Goal: Task Accomplishment & Management: Complete application form

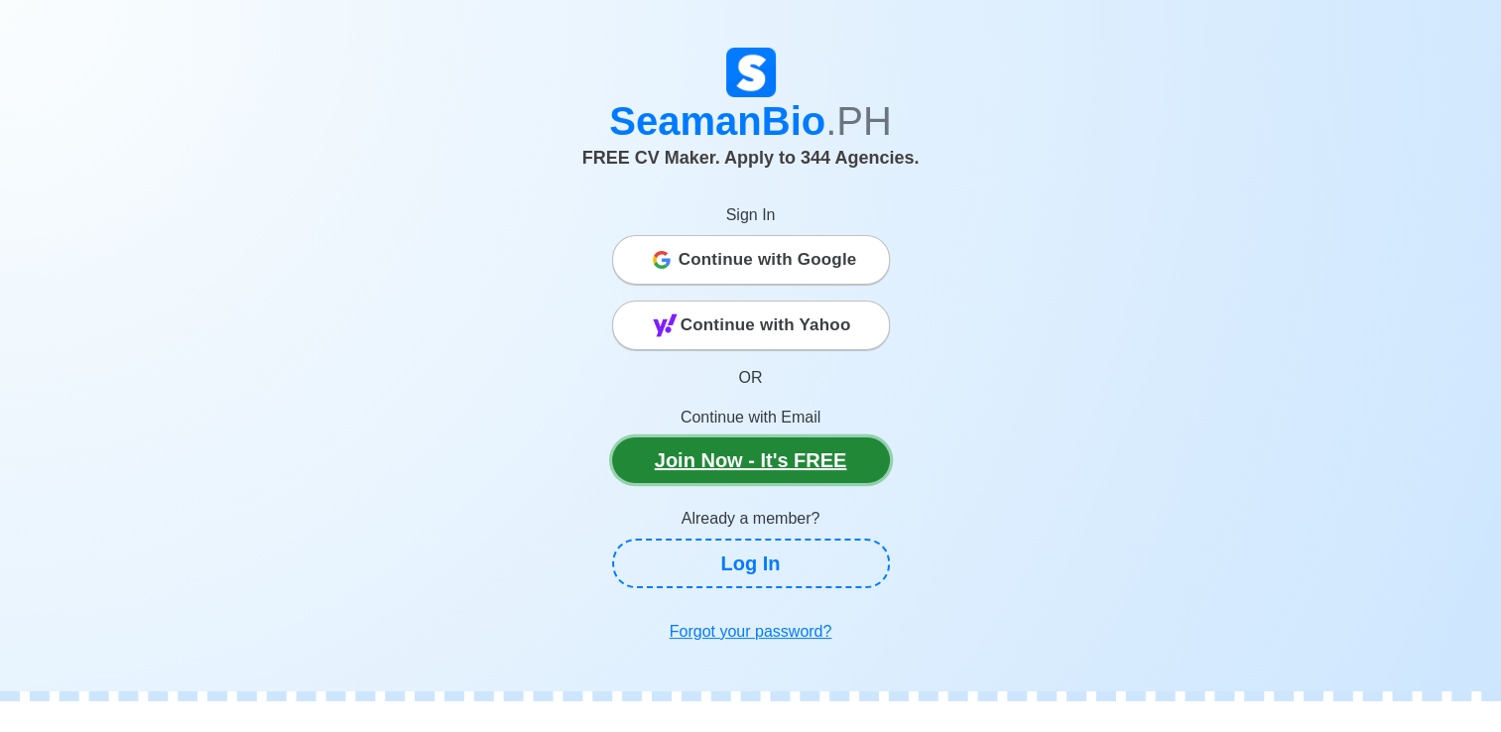
click at [796, 473] on link "Join Now - It's FREE" at bounding box center [751, 461] width 278 height 46
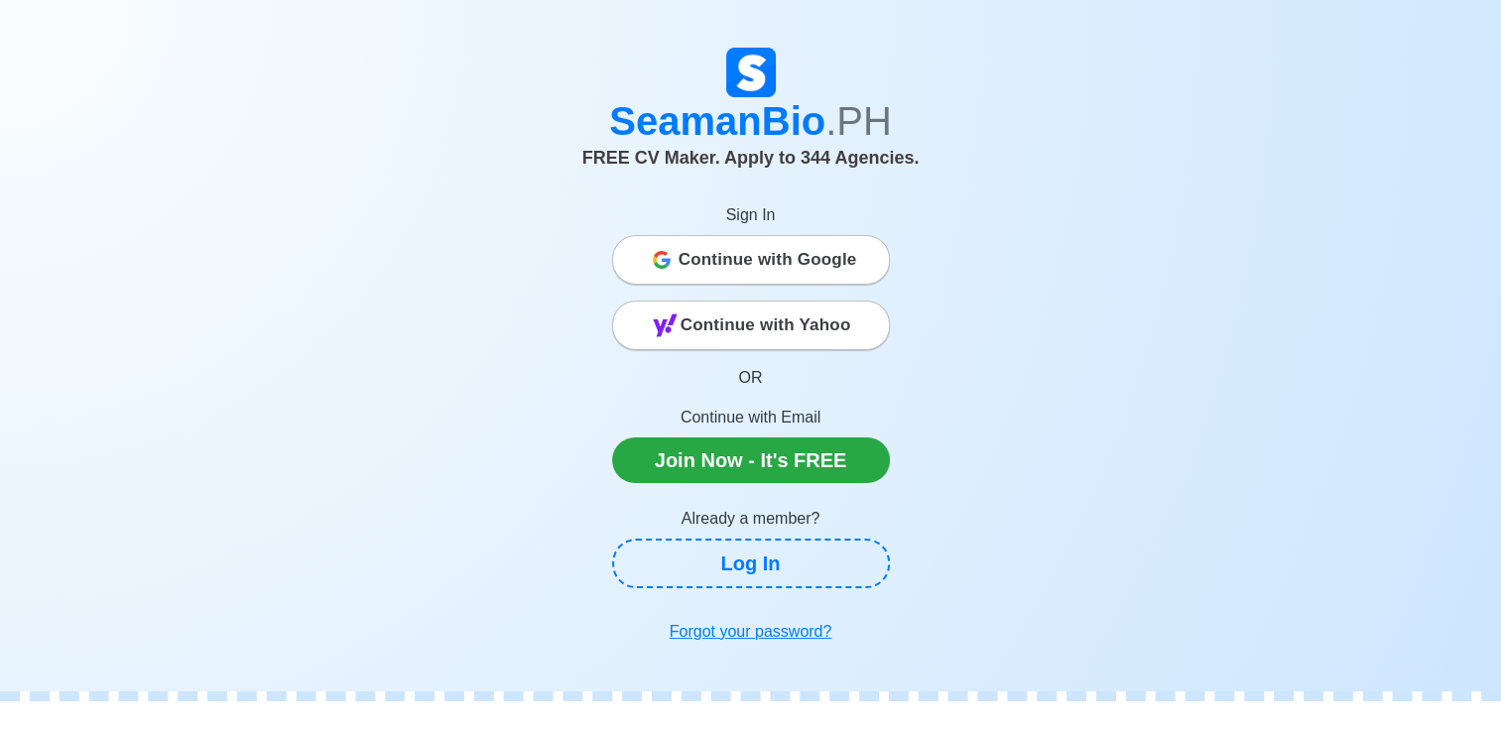
click at [776, 255] on span "Continue with Google" at bounding box center [768, 260] width 179 height 40
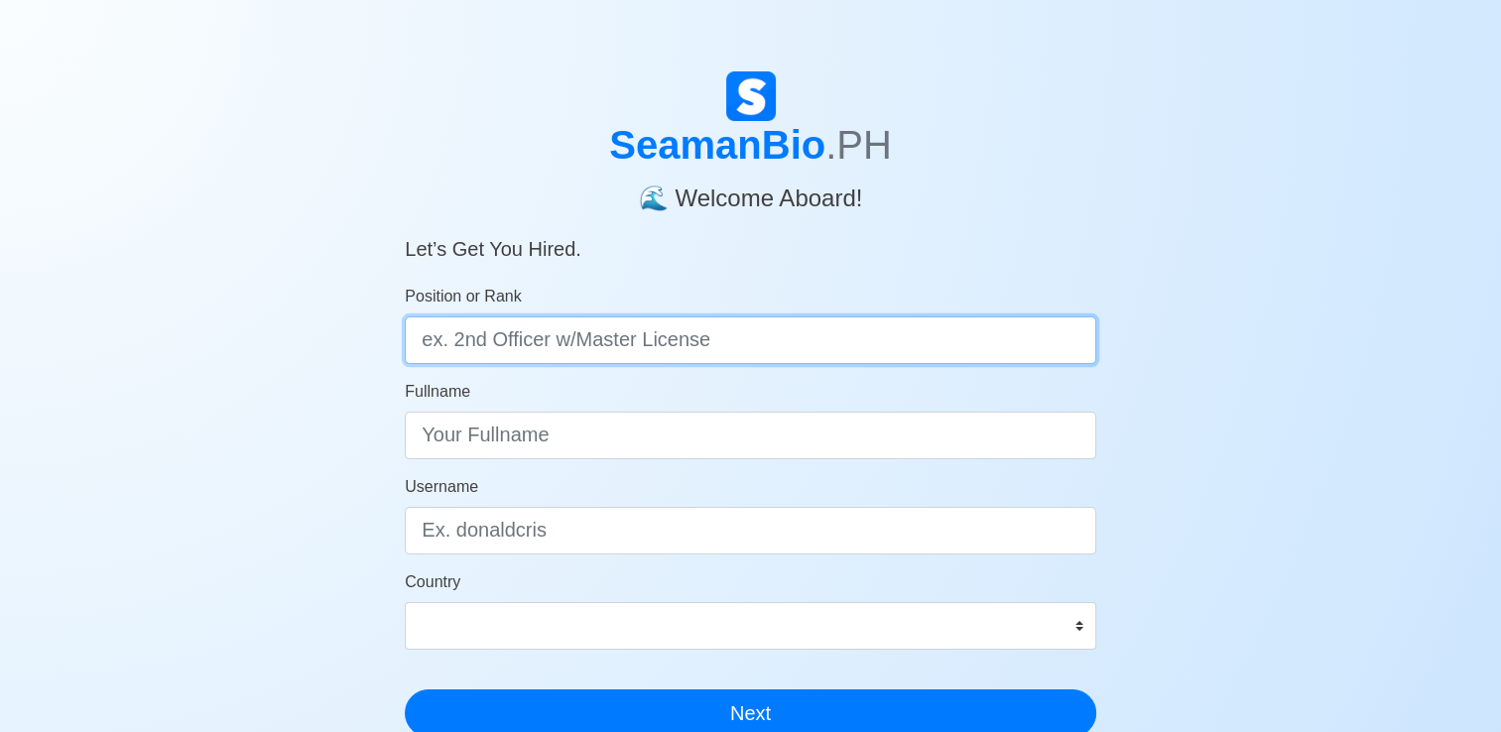
click at [971, 336] on input "Position or Rank" at bounding box center [750, 340] width 691 height 48
type input "Messman"
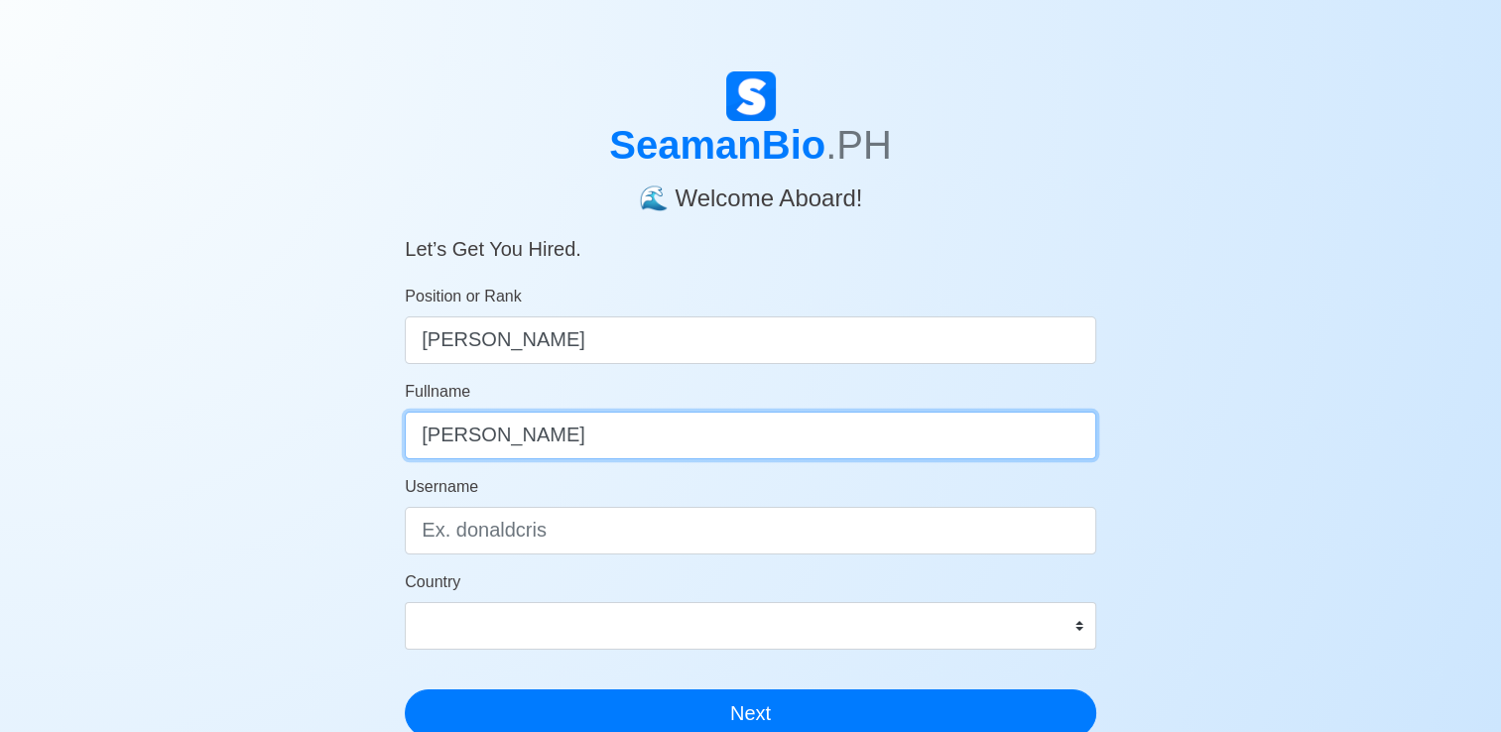
type input "Neil Patrick de Vera"
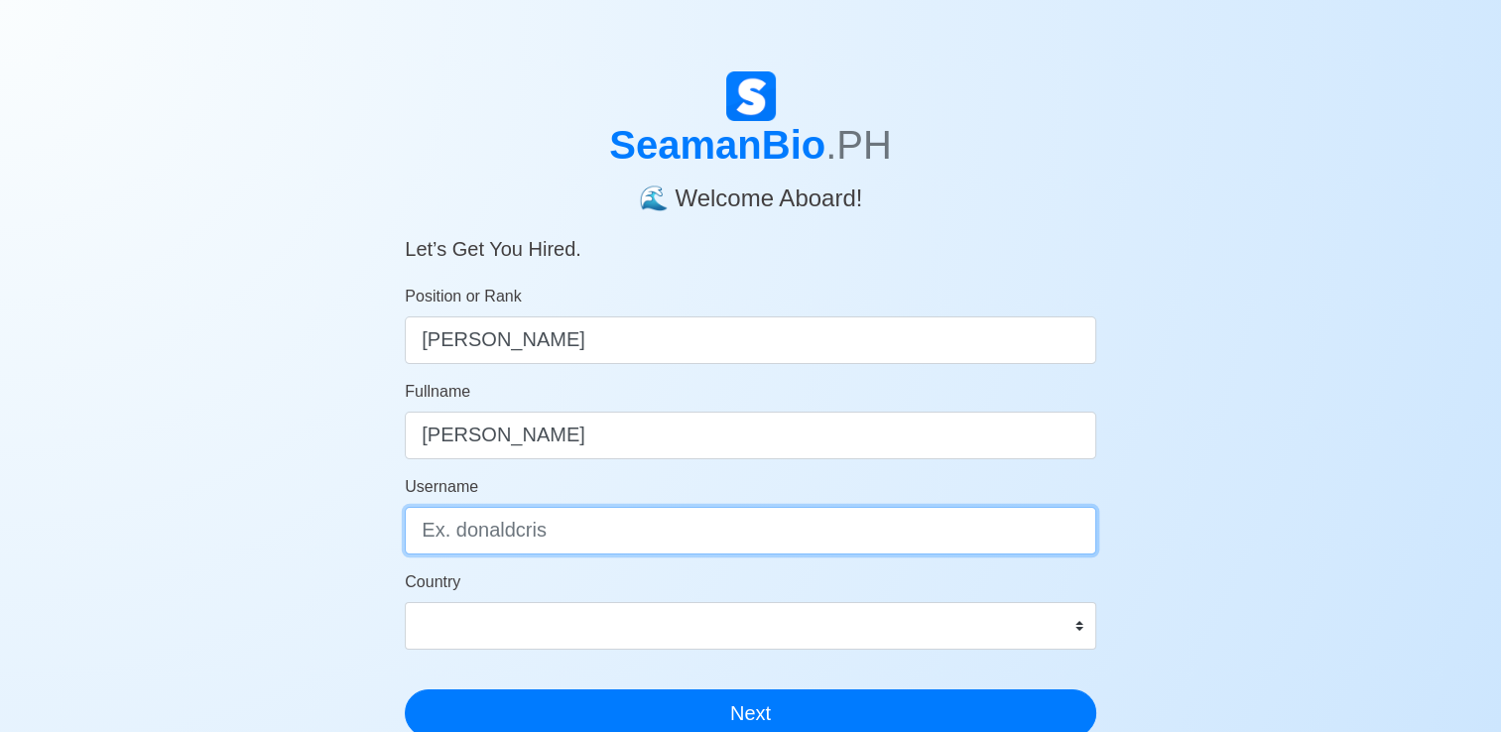
type input "n"
type input "patrickdv"
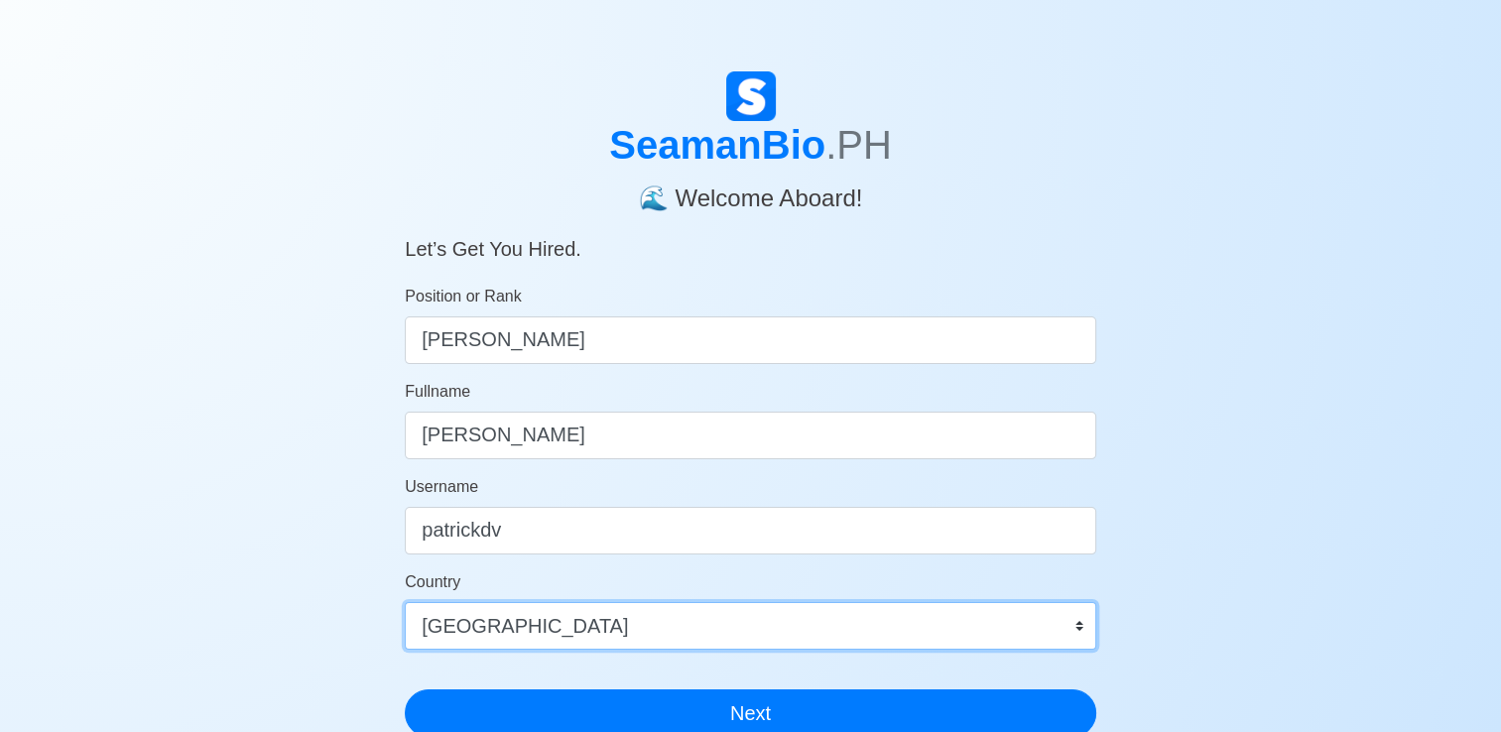
select select "PH"
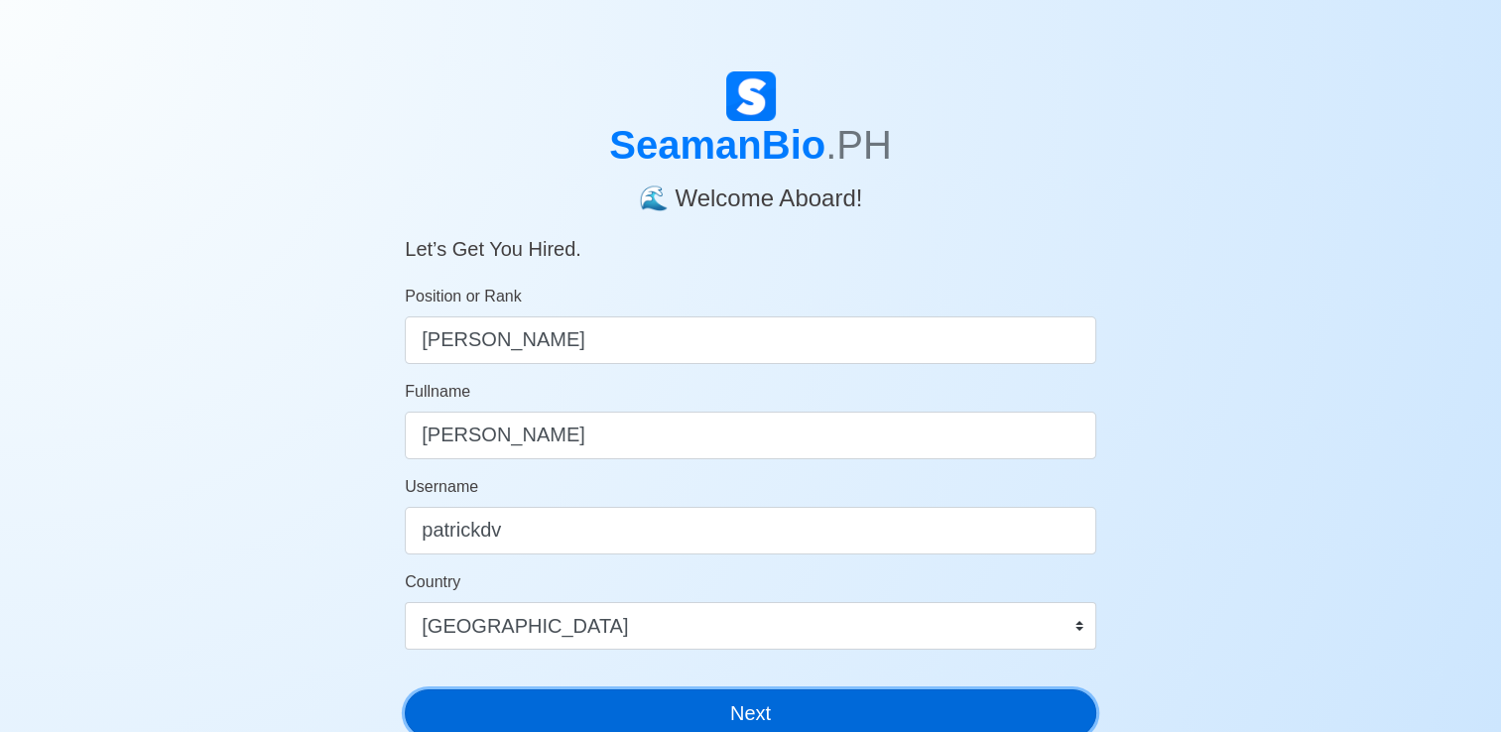
click at [991, 721] on button "Next" at bounding box center [750, 714] width 691 height 48
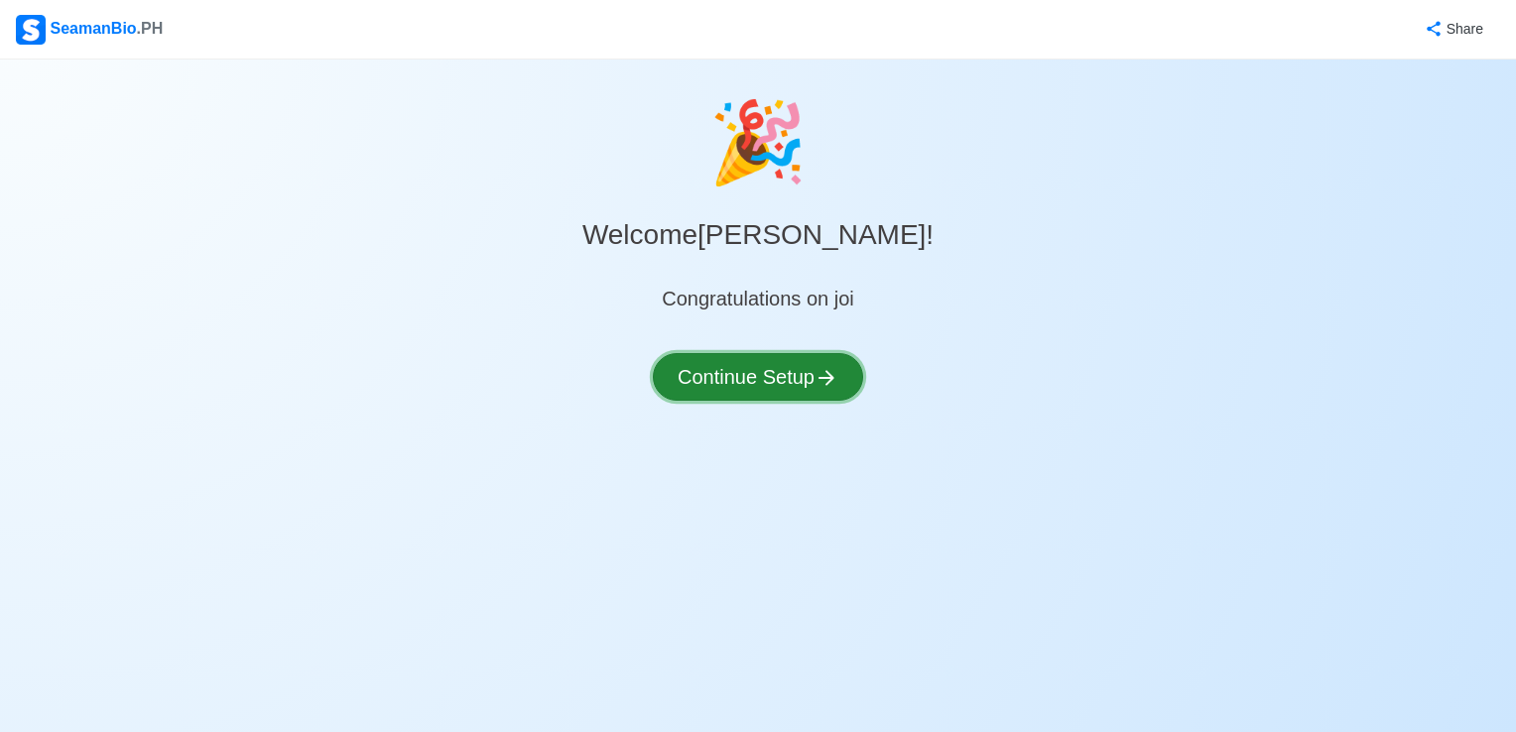
click at [806, 355] on button "Continue Setup" at bounding box center [758, 377] width 210 height 48
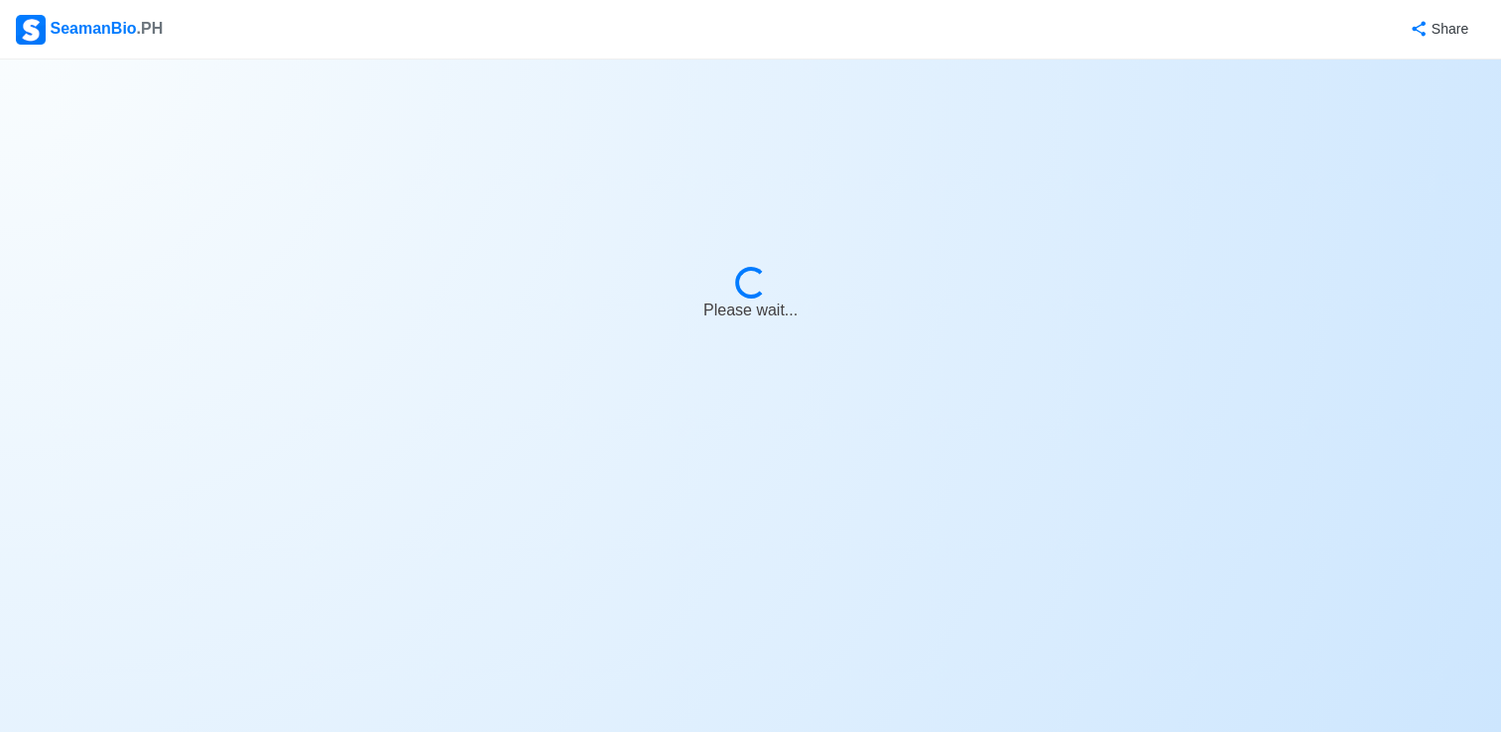
select select "Visible for Hiring"
select select "PH"
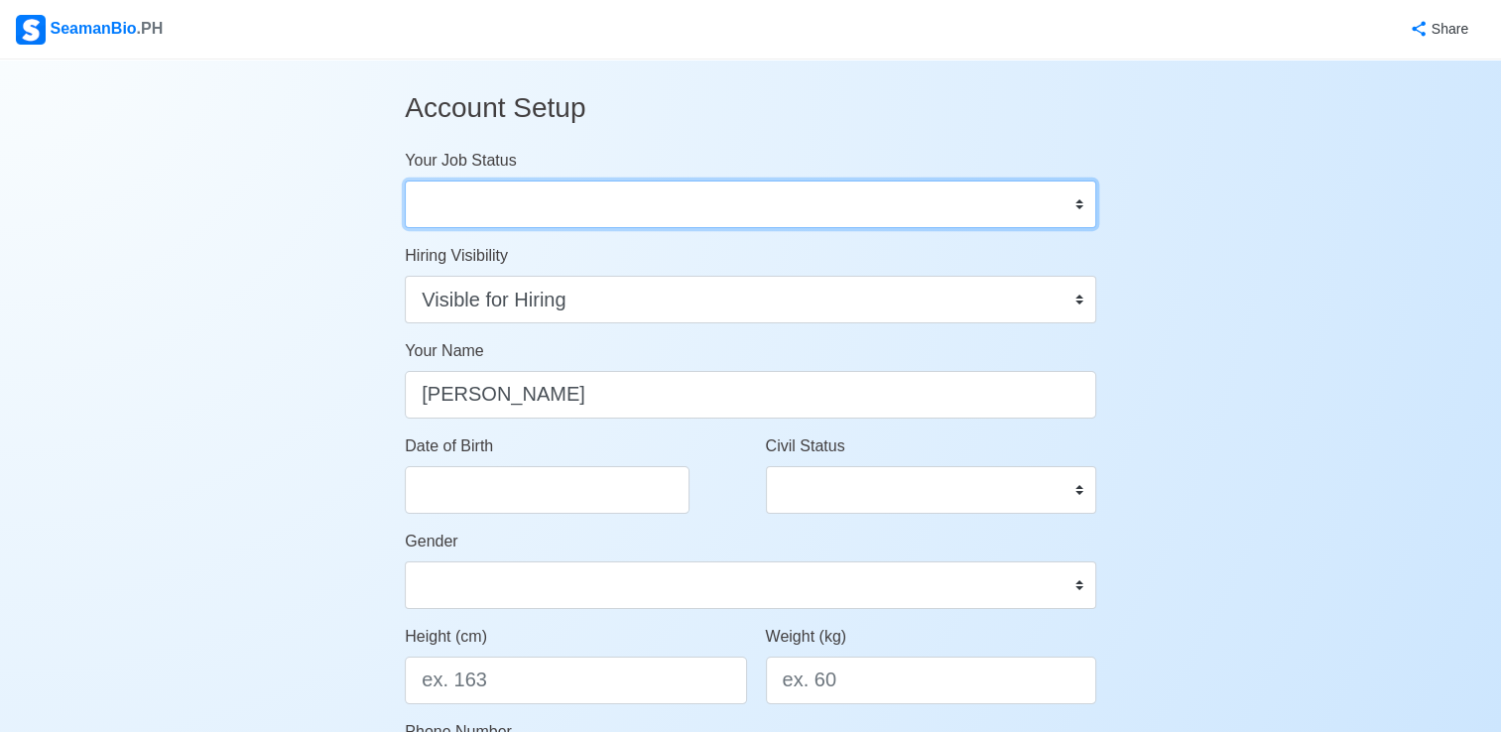
click at [778, 217] on select "Onboard Actively Looking for Job Not Looking for Job" at bounding box center [750, 205] width 691 height 48
select select "Actively Looking for Job"
click at [405, 181] on select "Onboard Actively Looking for Job Not Looking for Job" at bounding box center [750, 205] width 691 height 48
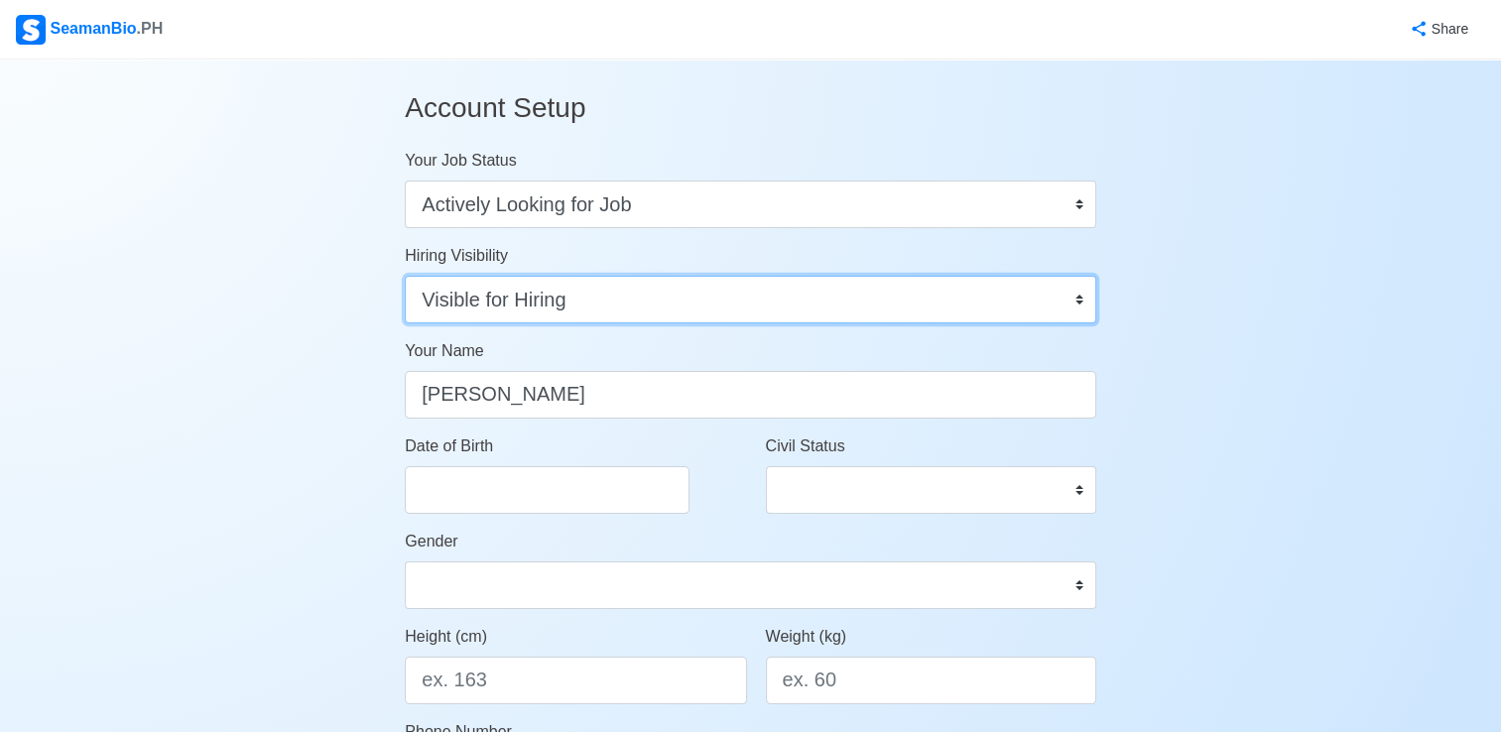
click at [734, 303] on select "Visible for Hiring Not Visible for Hiring" at bounding box center [750, 300] width 691 height 48
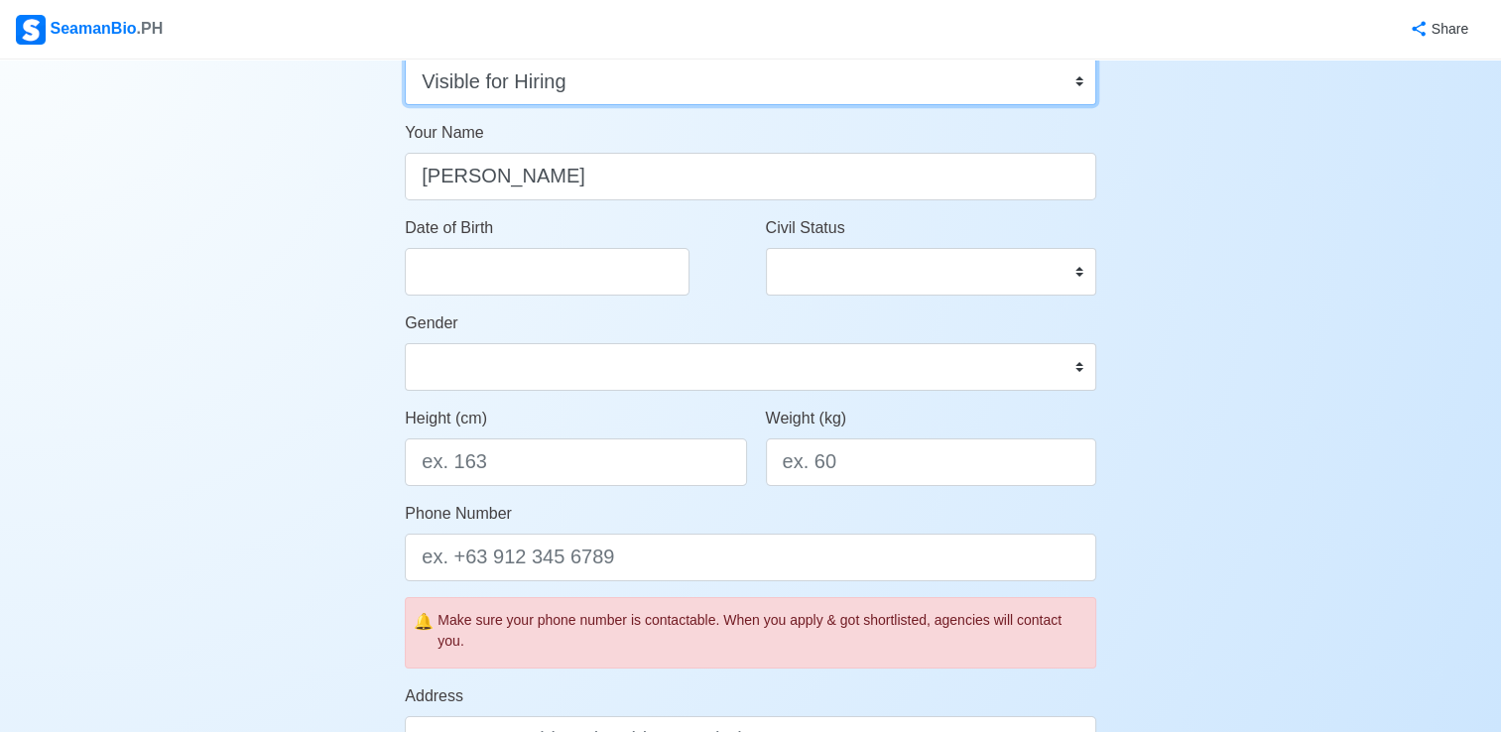
scroll to position [225, 0]
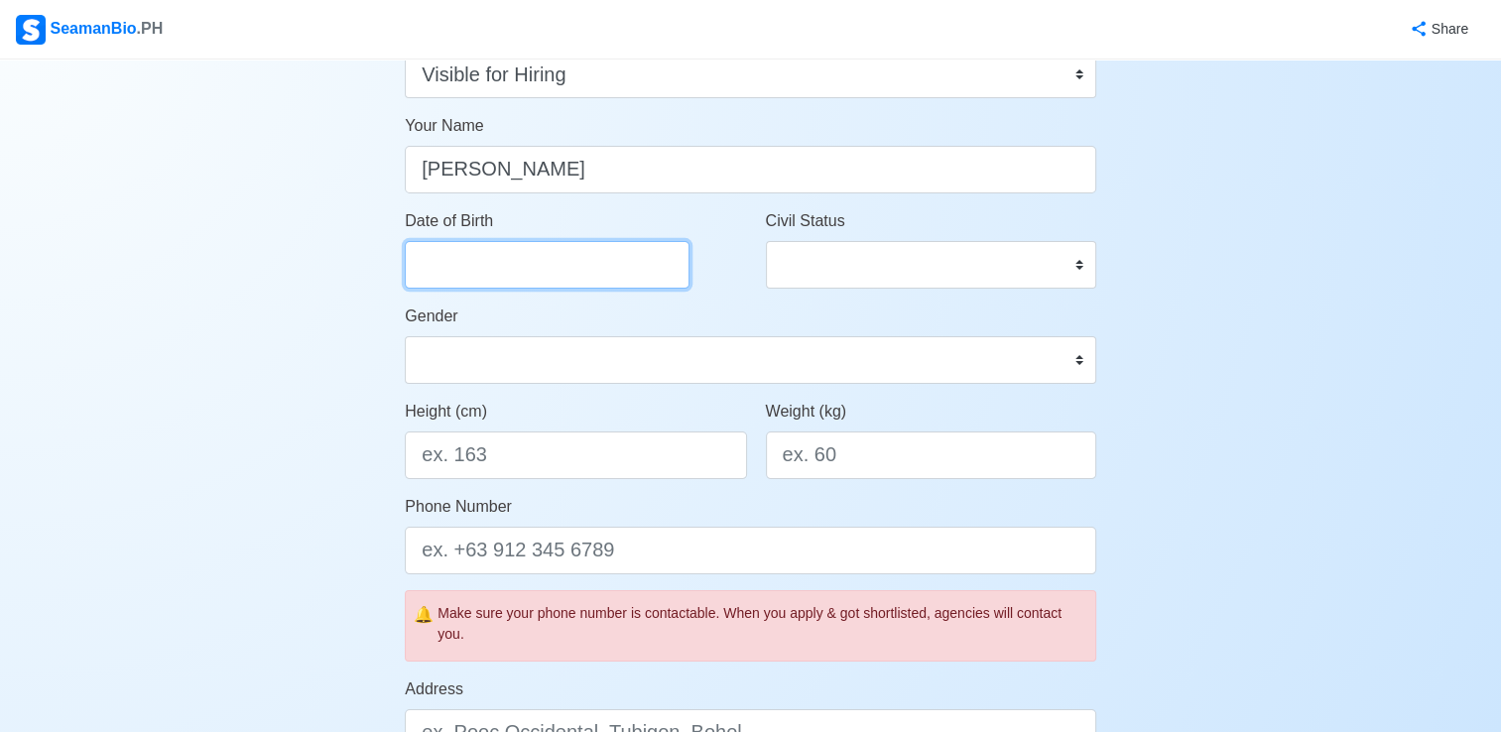
select select "****"
select select "******"
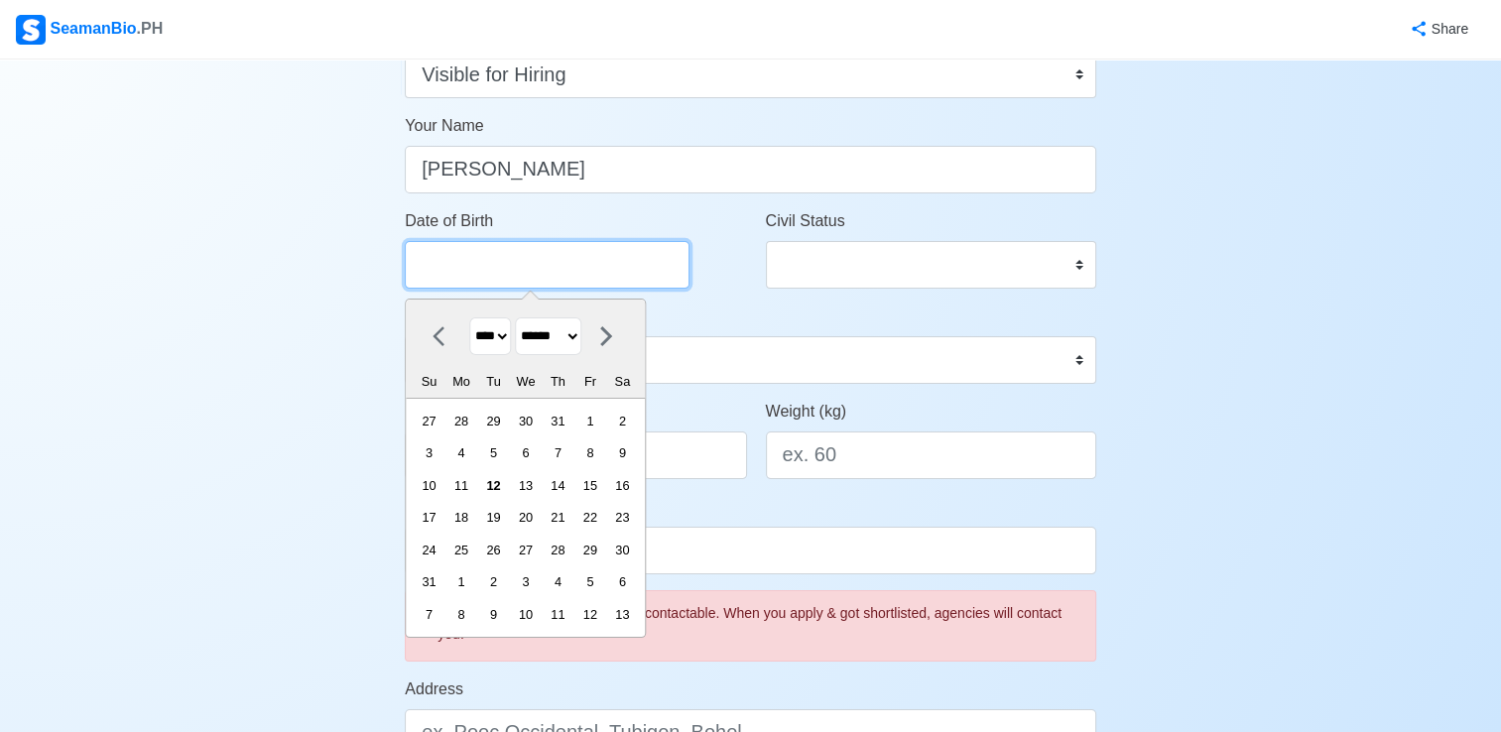
click at [648, 263] on input "Date of Birth" at bounding box center [547, 265] width 285 height 48
click at [506, 339] on select "**** **** **** **** **** **** **** **** **** **** **** **** **** **** **** ****…" at bounding box center [490, 336] width 42 height 39
select select "****"
click at [469, 317] on select "**** **** **** **** **** **** **** **** **** **** **** **** **** **** **** ****…" at bounding box center [490, 336] width 42 height 39
click at [581, 351] on select "******* ******** ***** ***** *** **** **** ****** ********* ******* ******** **…" at bounding box center [548, 336] width 66 height 39
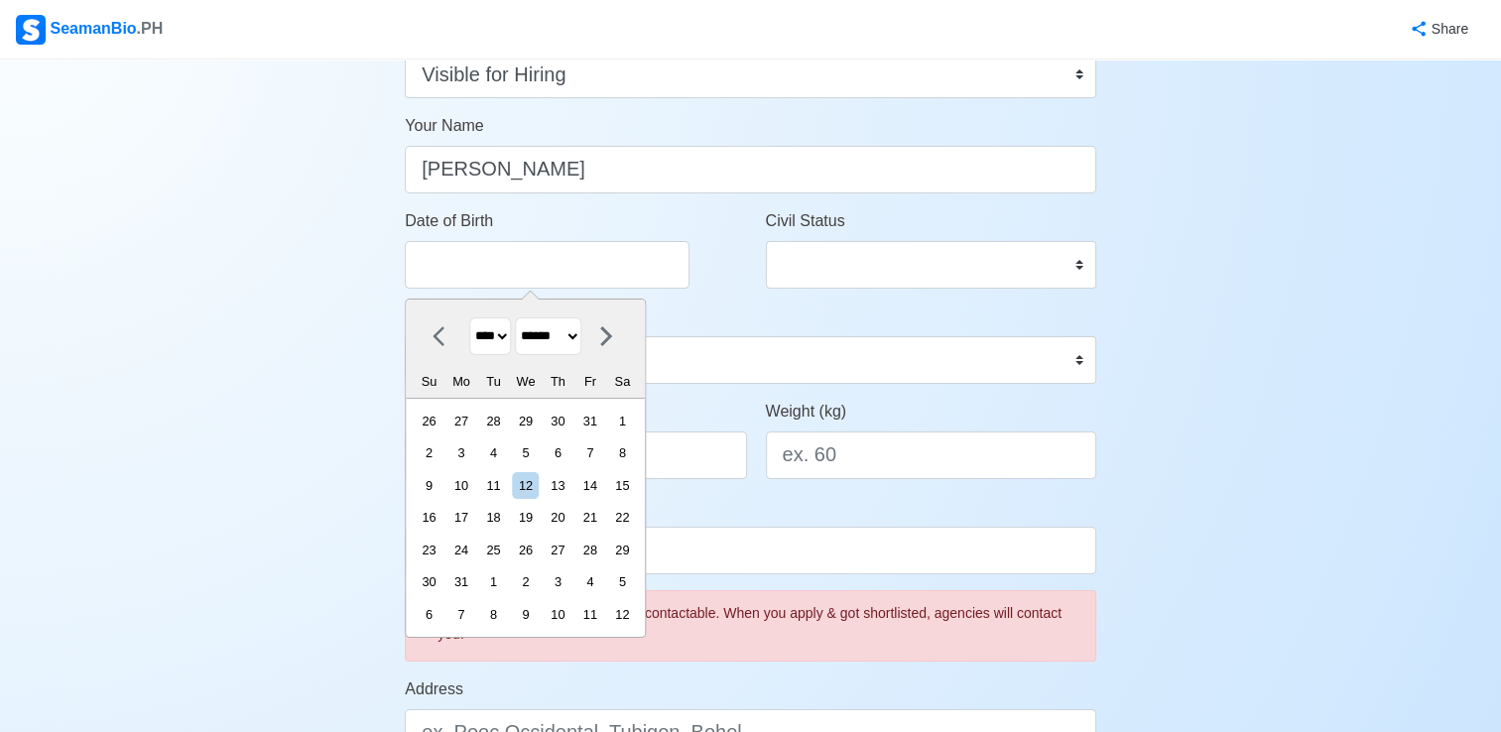
select select "********"
click at [523, 317] on select "******* ******** ***** ***** *** **** **** ****** ********* ******* ******** **…" at bounding box center [548, 336] width 66 height 39
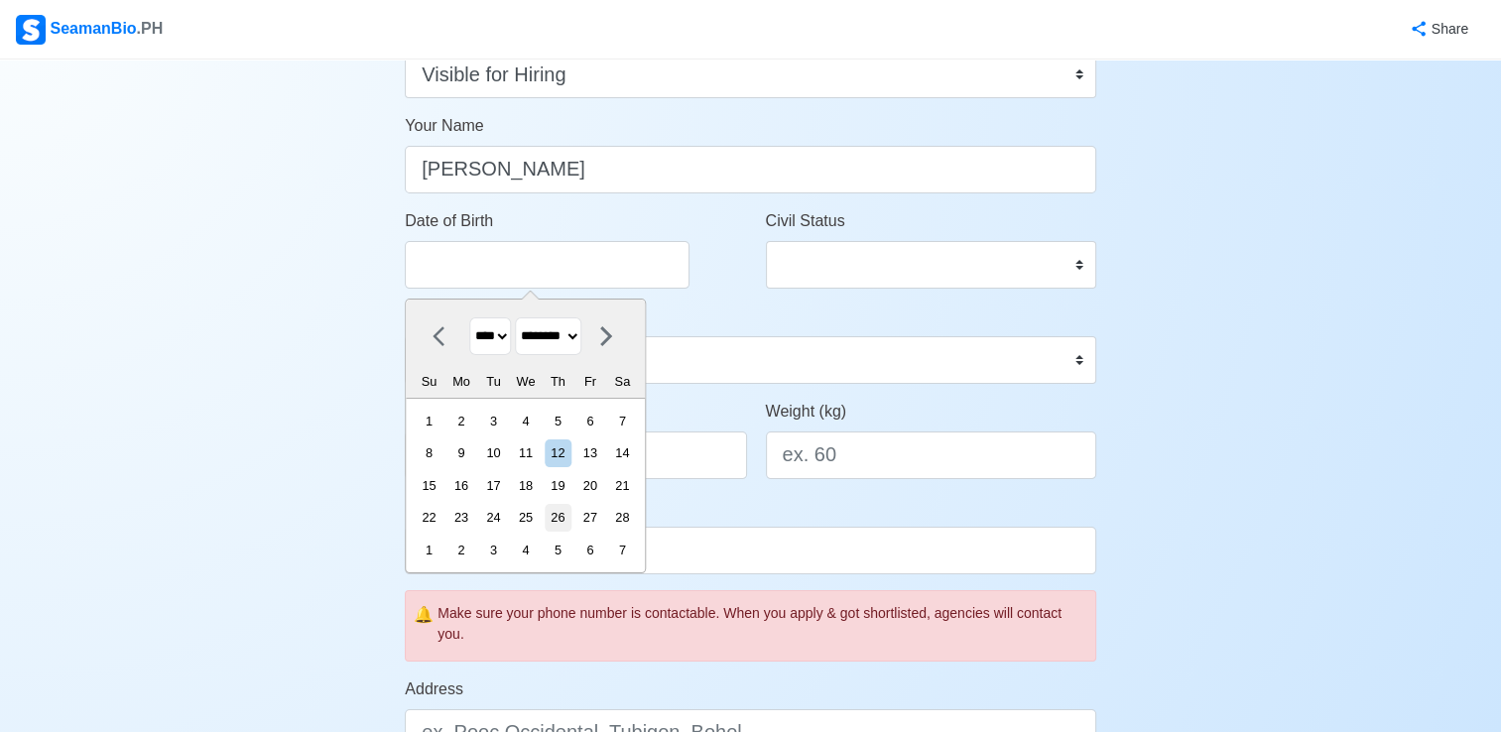
click at [571, 516] on div "26" at bounding box center [558, 517] width 27 height 27
type input "02/26/1998"
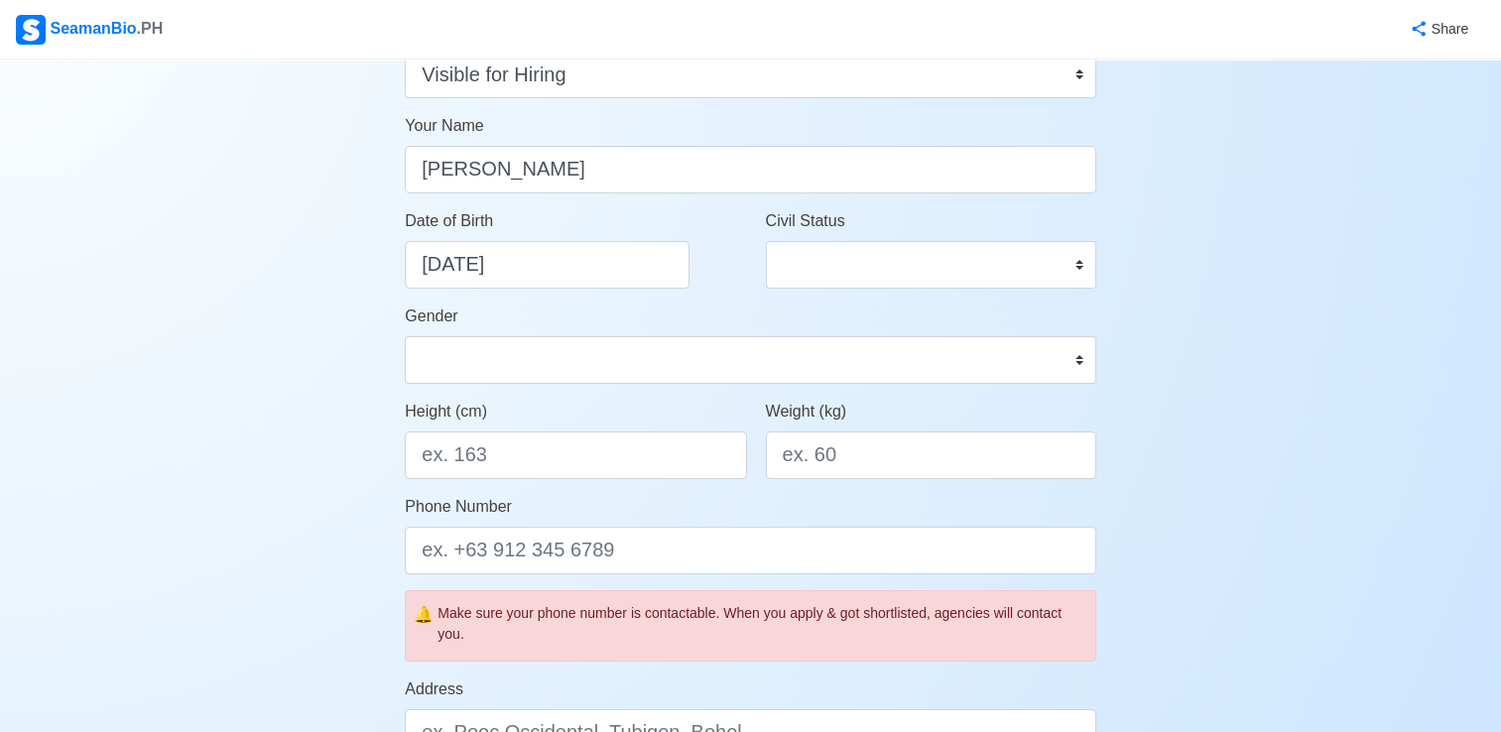
click at [843, 289] on div "Civil Status Single Married Widowed Separated" at bounding box center [931, 256] width 360 height 95
click at [853, 272] on select "Single Married Widowed Separated" at bounding box center [931, 265] width 330 height 48
select select "Single"
click at [766, 241] on select "Single Married Widowed Separated" at bounding box center [931, 265] width 330 height 48
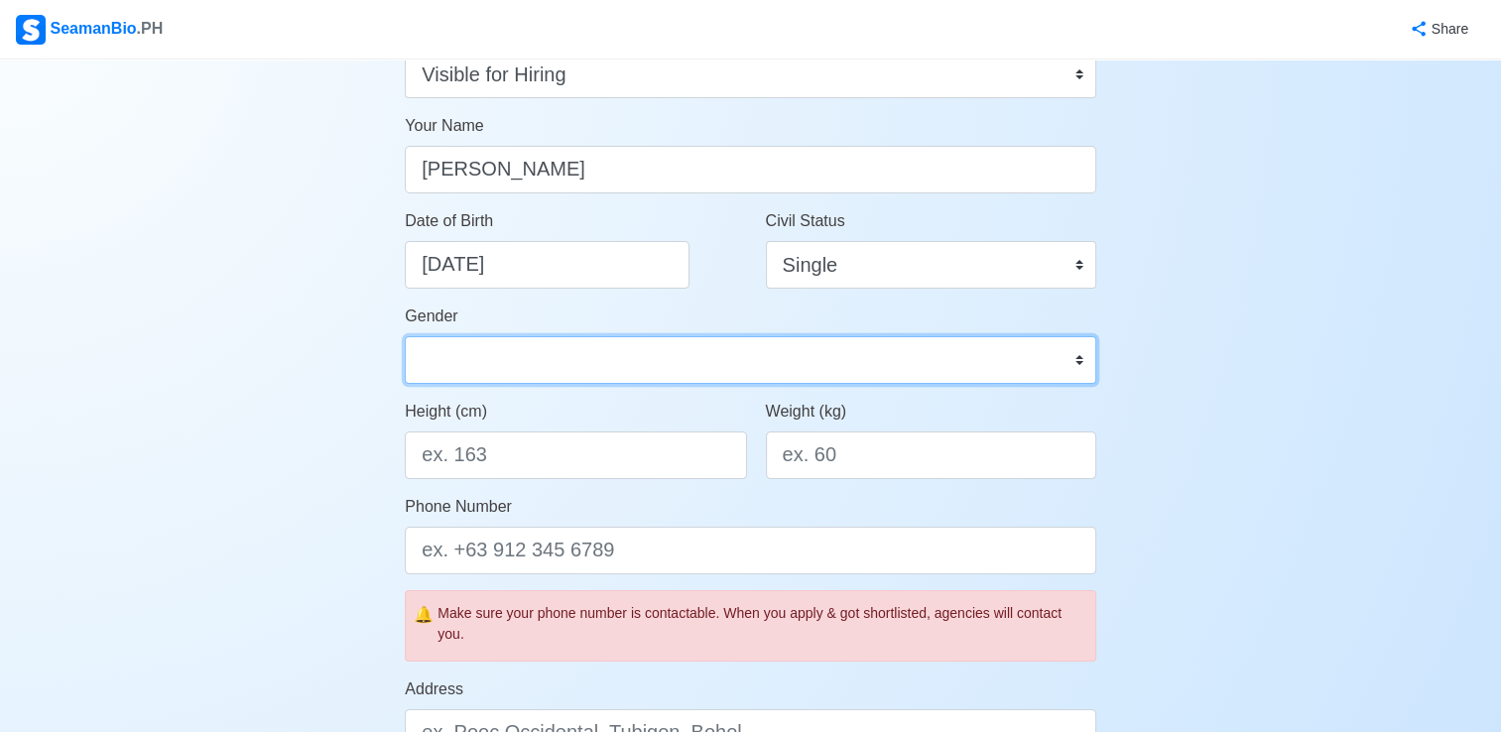
click at [626, 382] on select "Male Female" at bounding box center [750, 360] width 691 height 48
select select "Male"
click at [405, 336] on select "Male Female" at bounding box center [750, 360] width 691 height 48
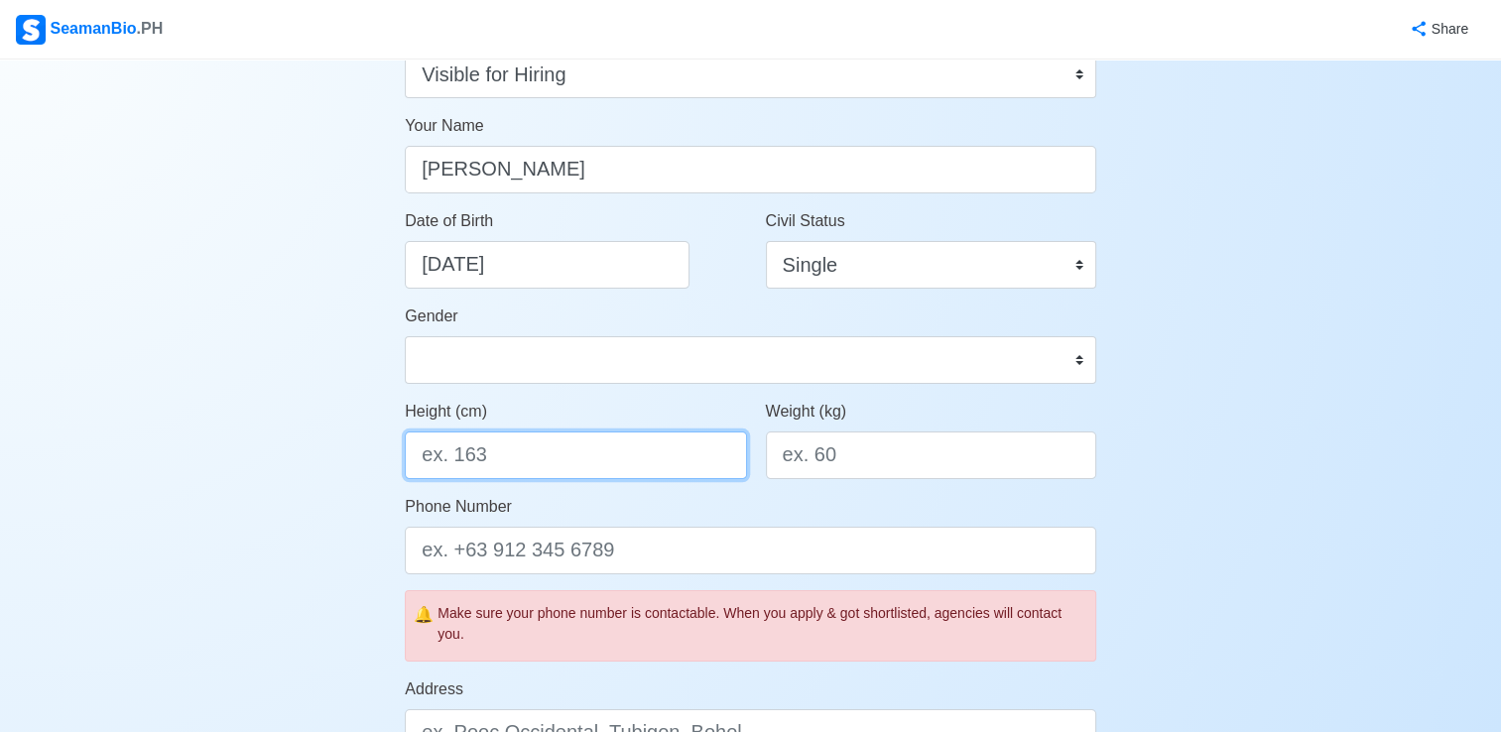
click at [607, 469] on input "Height (cm)" at bounding box center [575, 456] width 341 height 48
type input "171"
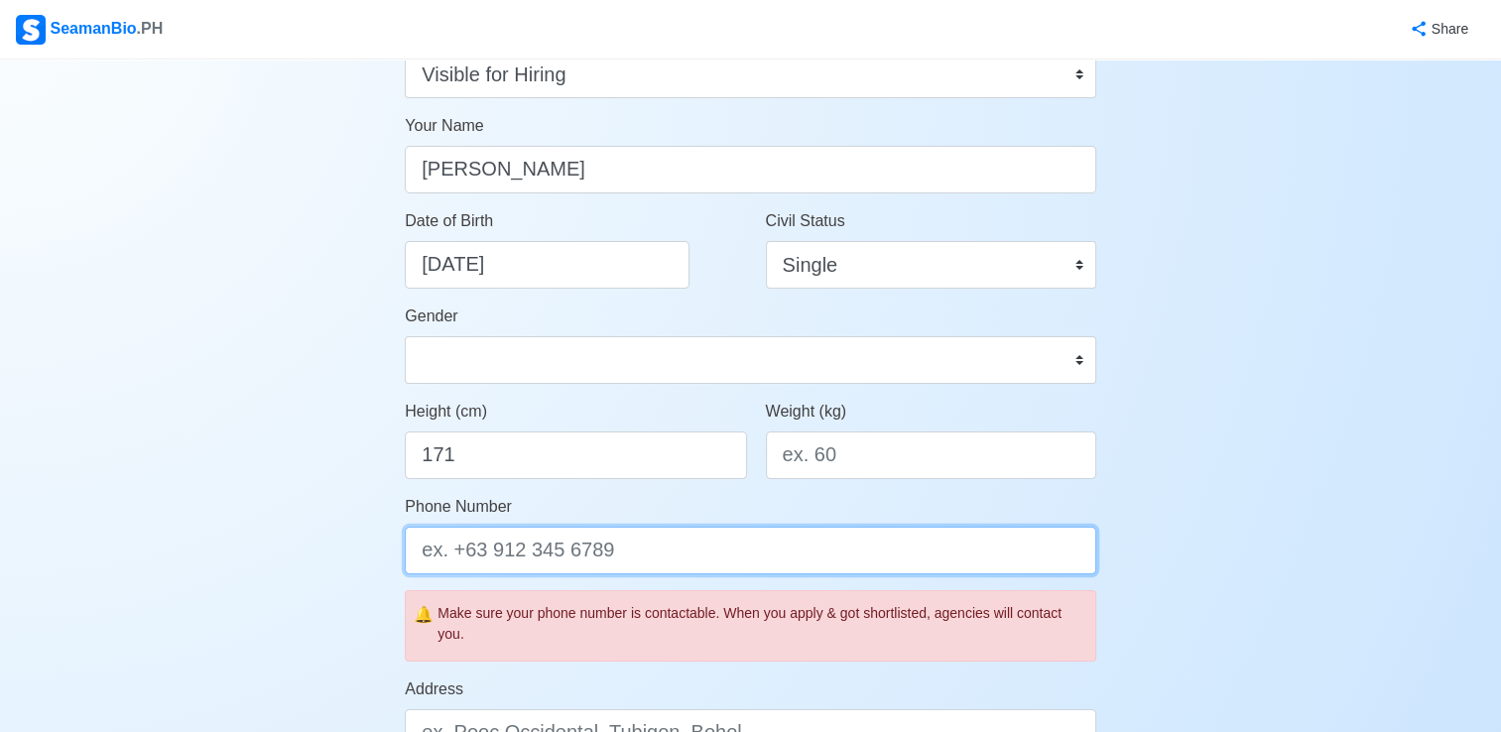
click at [728, 564] on input "Phone Number" at bounding box center [750, 551] width 691 height 48
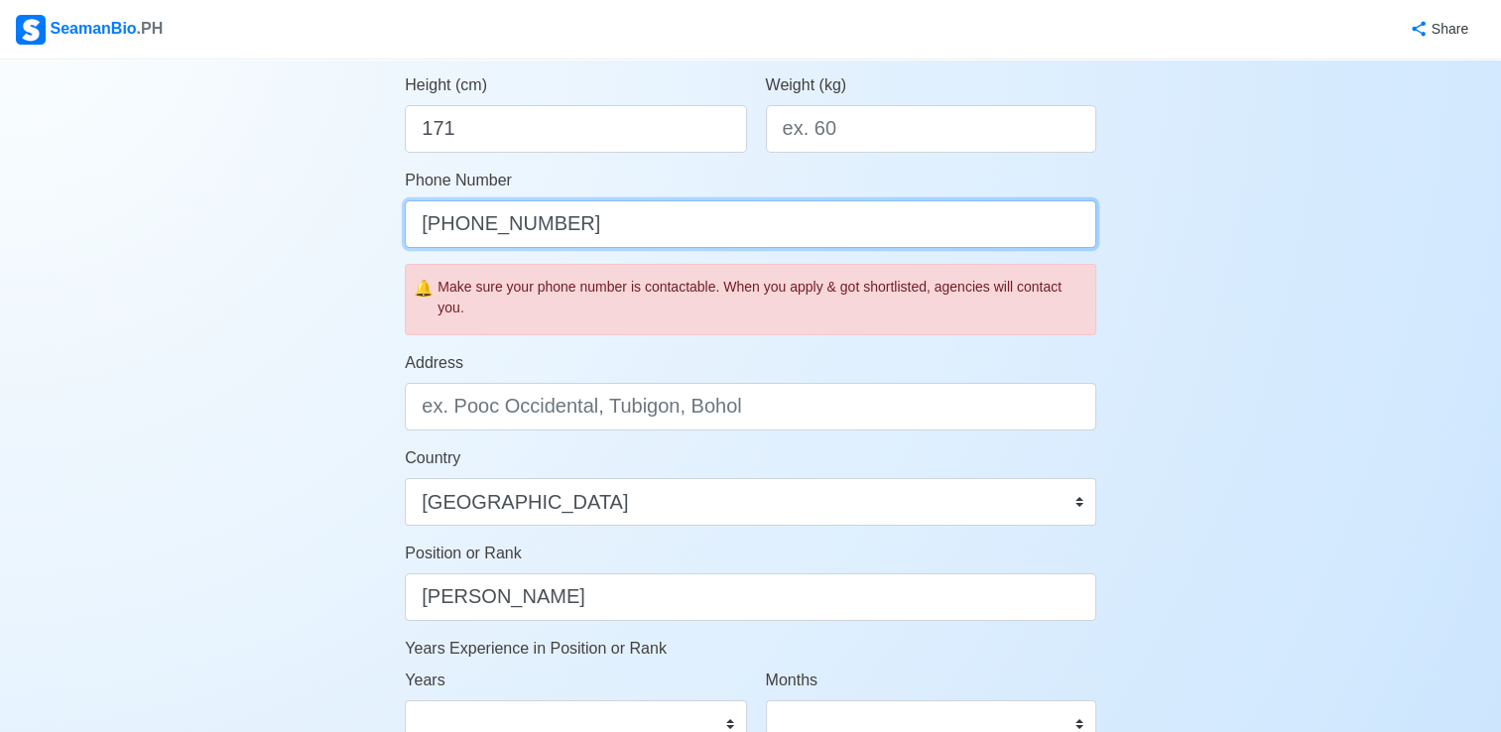
scroll to position [551, 0]
type input "+639695644922"
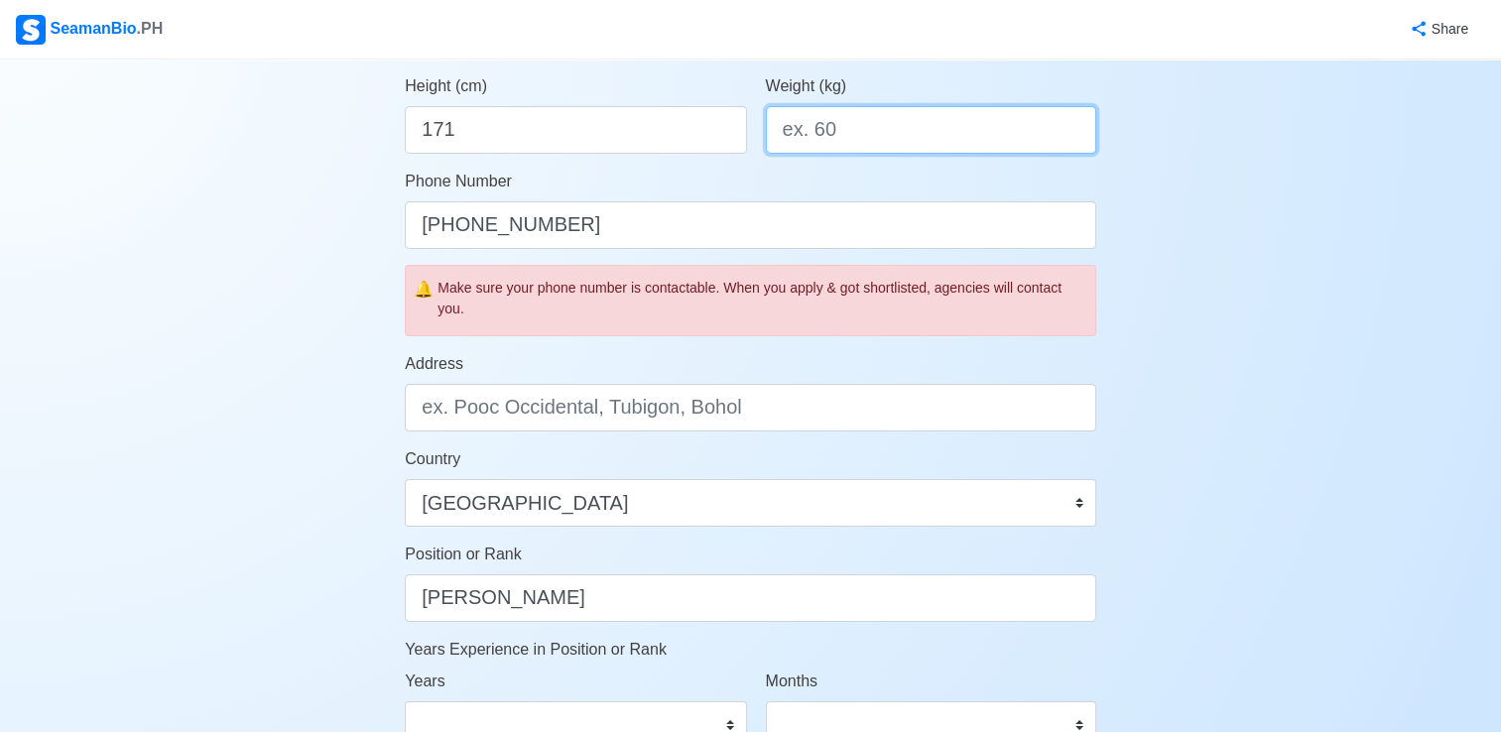
click at [808, 136] on input "Weight (kg)" at bounding box center [931, 130] width 330 height 48
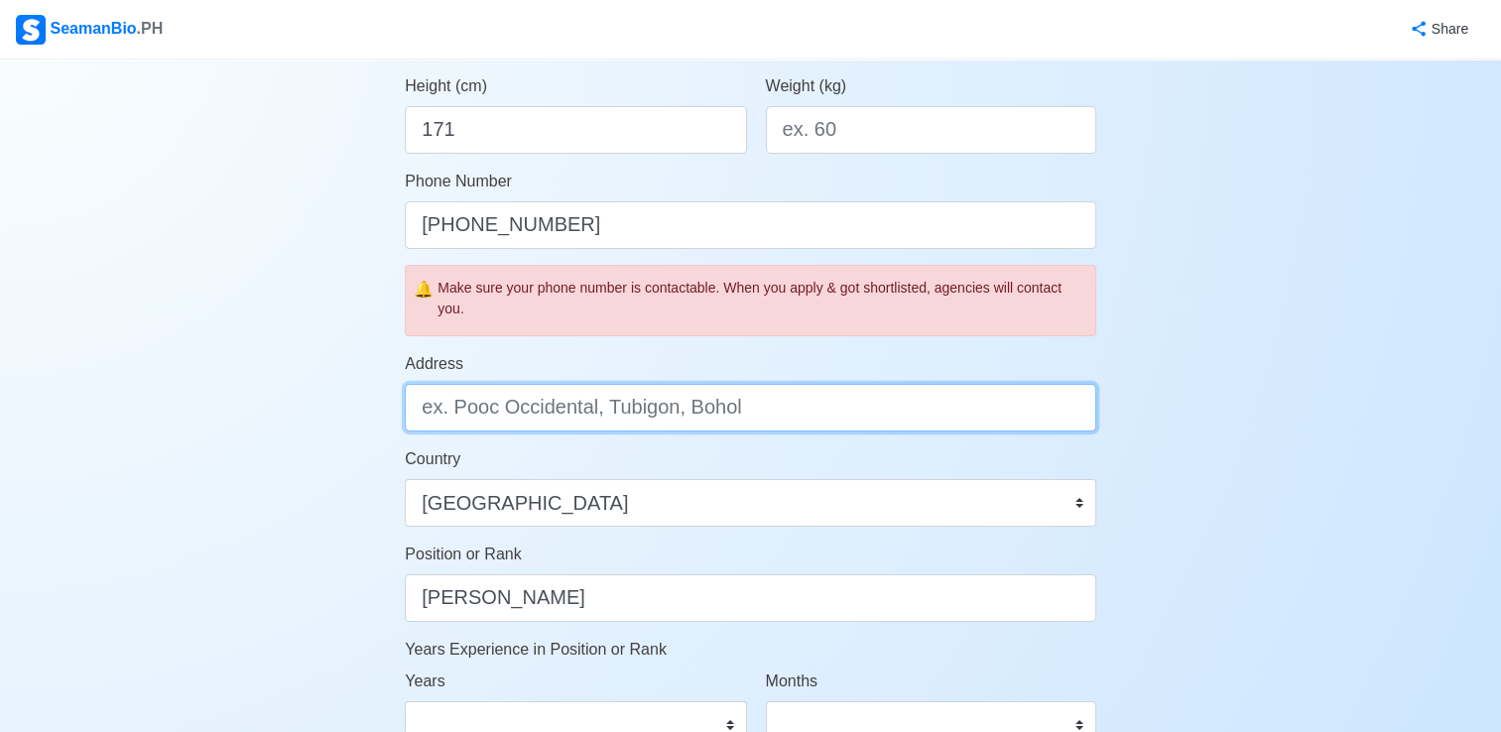
click at [632, 419] on input "Address" at bounding box center [750, 408] width 691 height 48
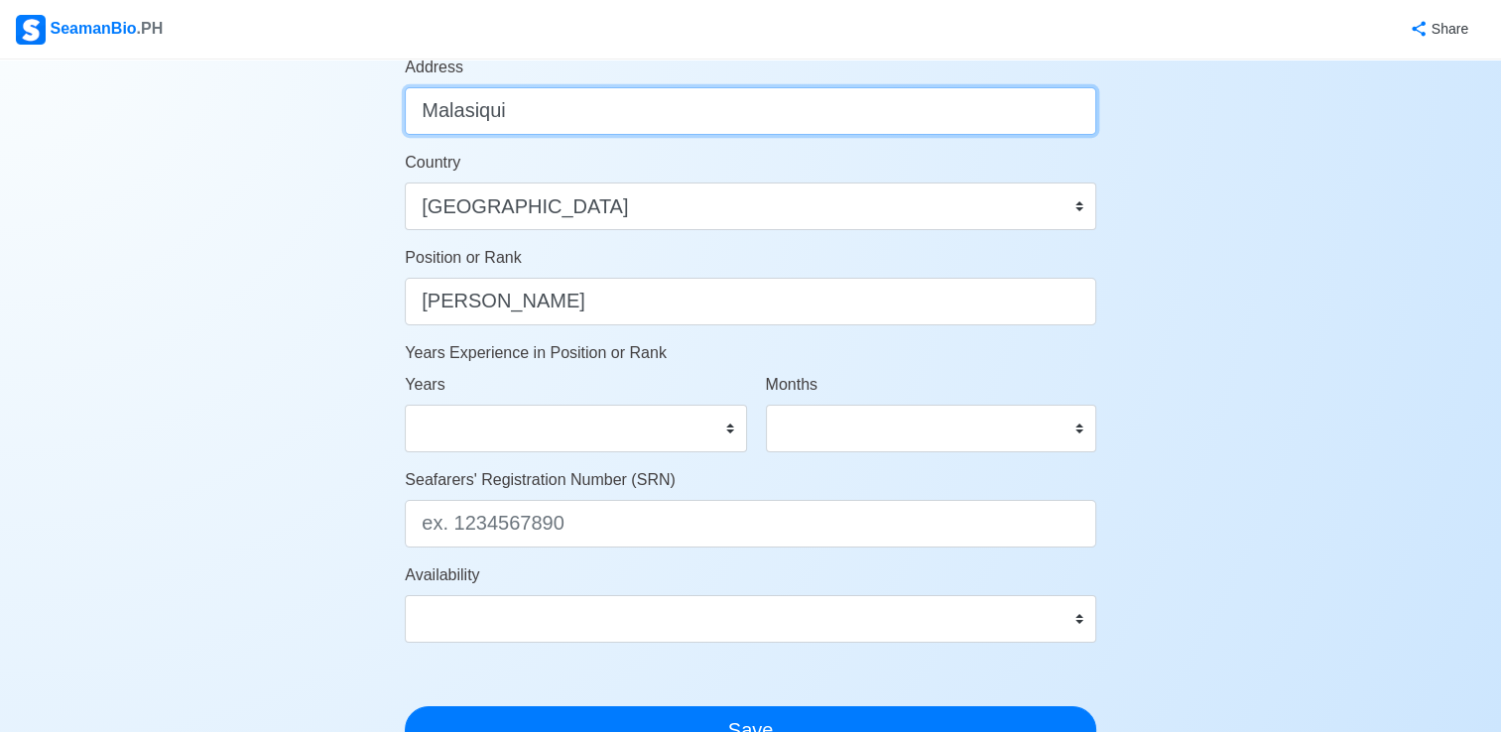
scroll to position [853, 0]
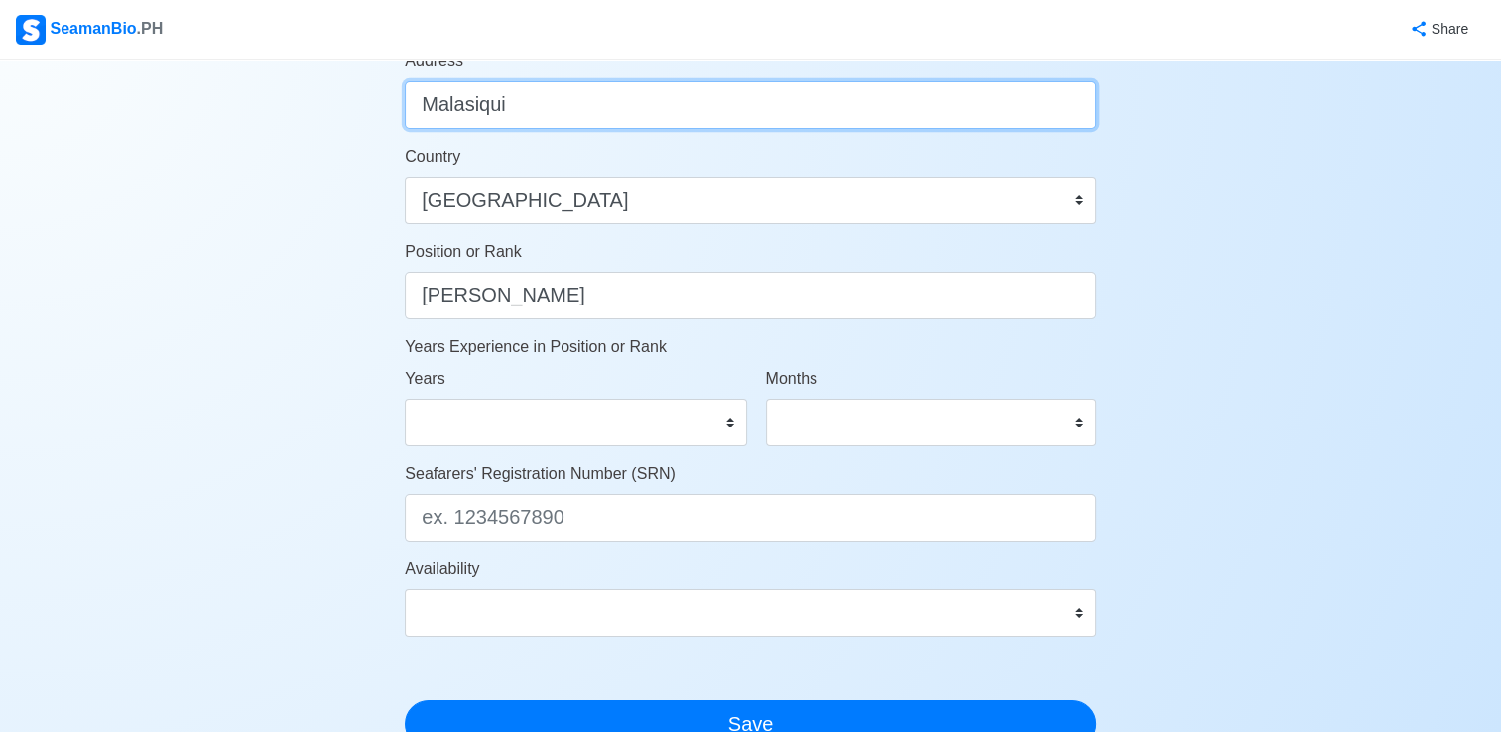
type input "Malasiqui"
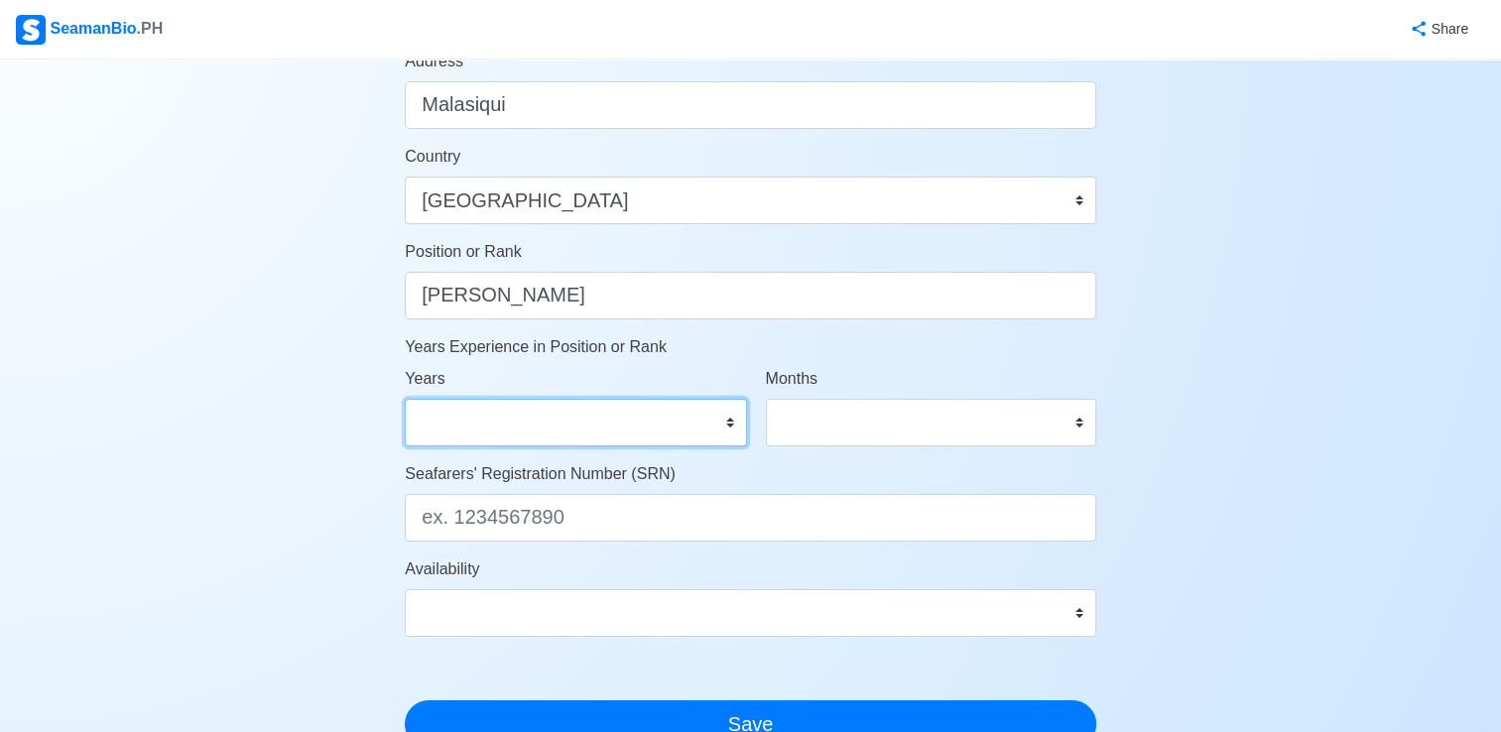
click at [632, 419] on select "0 1 2 3 4 5 6 7 8 9 10 11 12 13 14 15 16 17 18 19 20 21 22 23 24 25 26 27 28 29…" at bounding box center [575, 423] width 341 height 48
click at [279, 374] on div "Account Setup Your Job Status Onboard Actively Looking for Job Not Looking for …" at bounding box center [750, 75] width 1501 height 1738
click at [500, 427] on select "0 1 2 3 4 5 6 7 8 9 10 11 12 13 14 15 16 17 18 19 20 21 22 23 24 25 26 27 28 29…" at bounding box center [575, 423] width 341 height 48
select select "2"
click at [405, 399] on select "0 1 2 3 4 5 6 7 8 9 10 11 12 13 14 15 16 17 18 19 20 21 22 23 24 25 26 27 28 29…" at bounding box center [575, 423] width 341 height 48
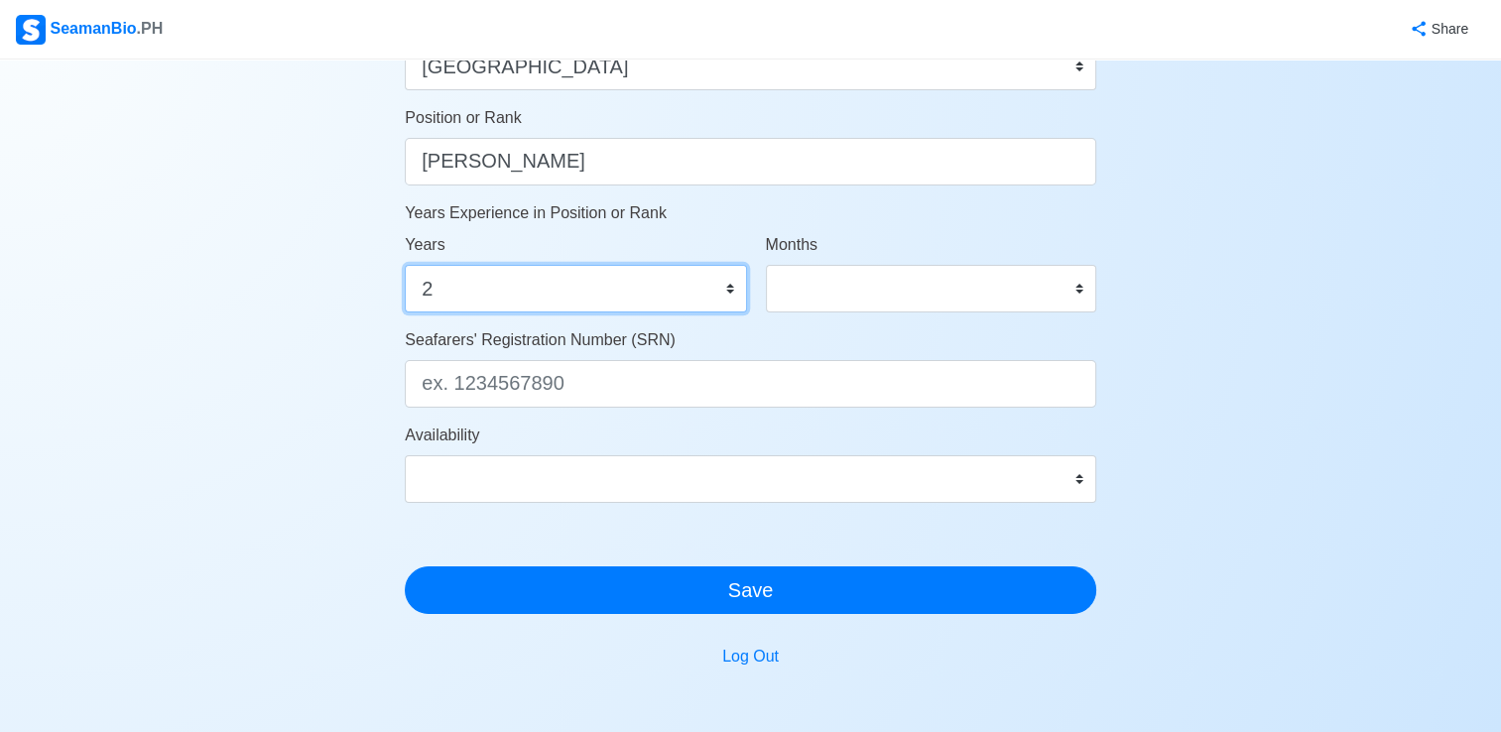
scroll to position [988, 0]
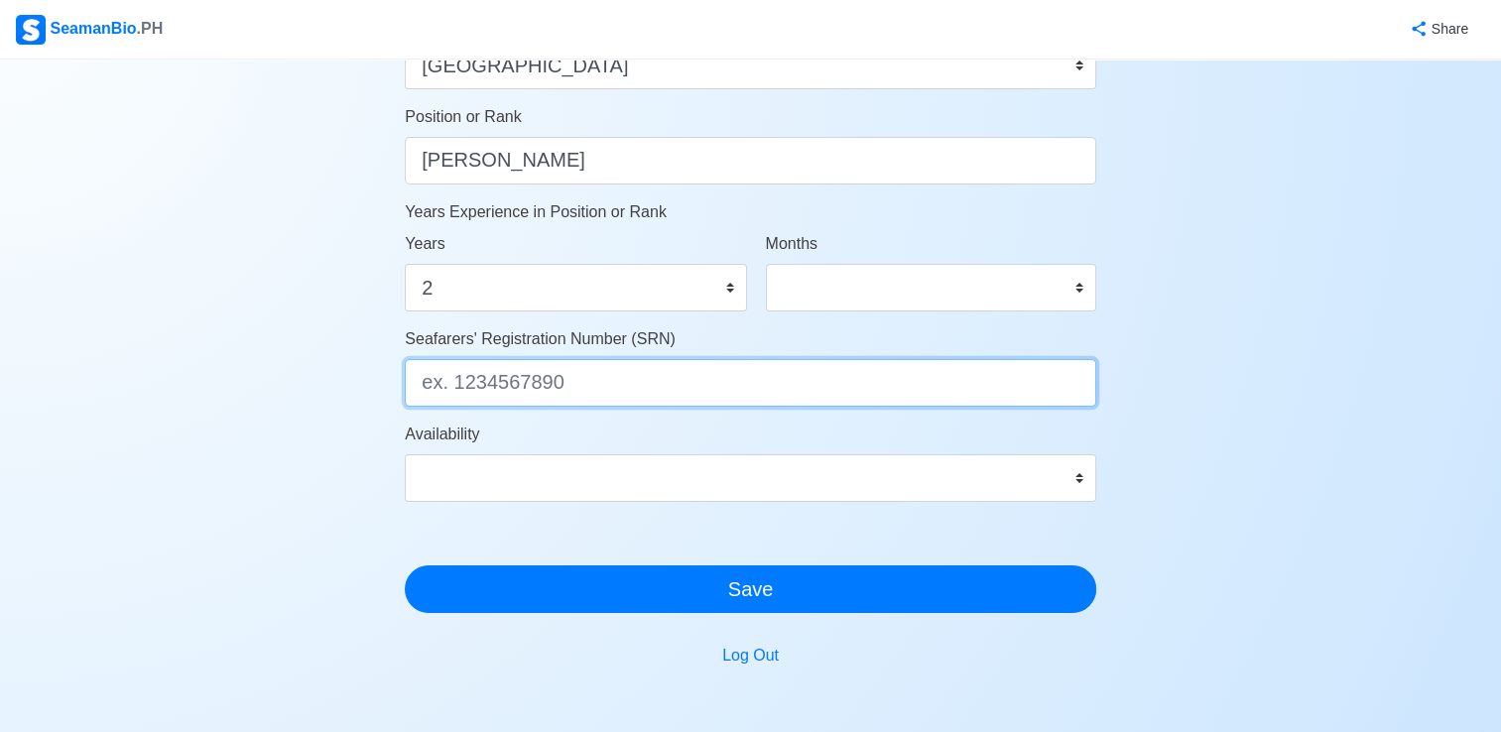
click at [777, 387] on input "Seafarers' Registration Number (SRN)" at bounding box center [750, 383] width 691 height 48
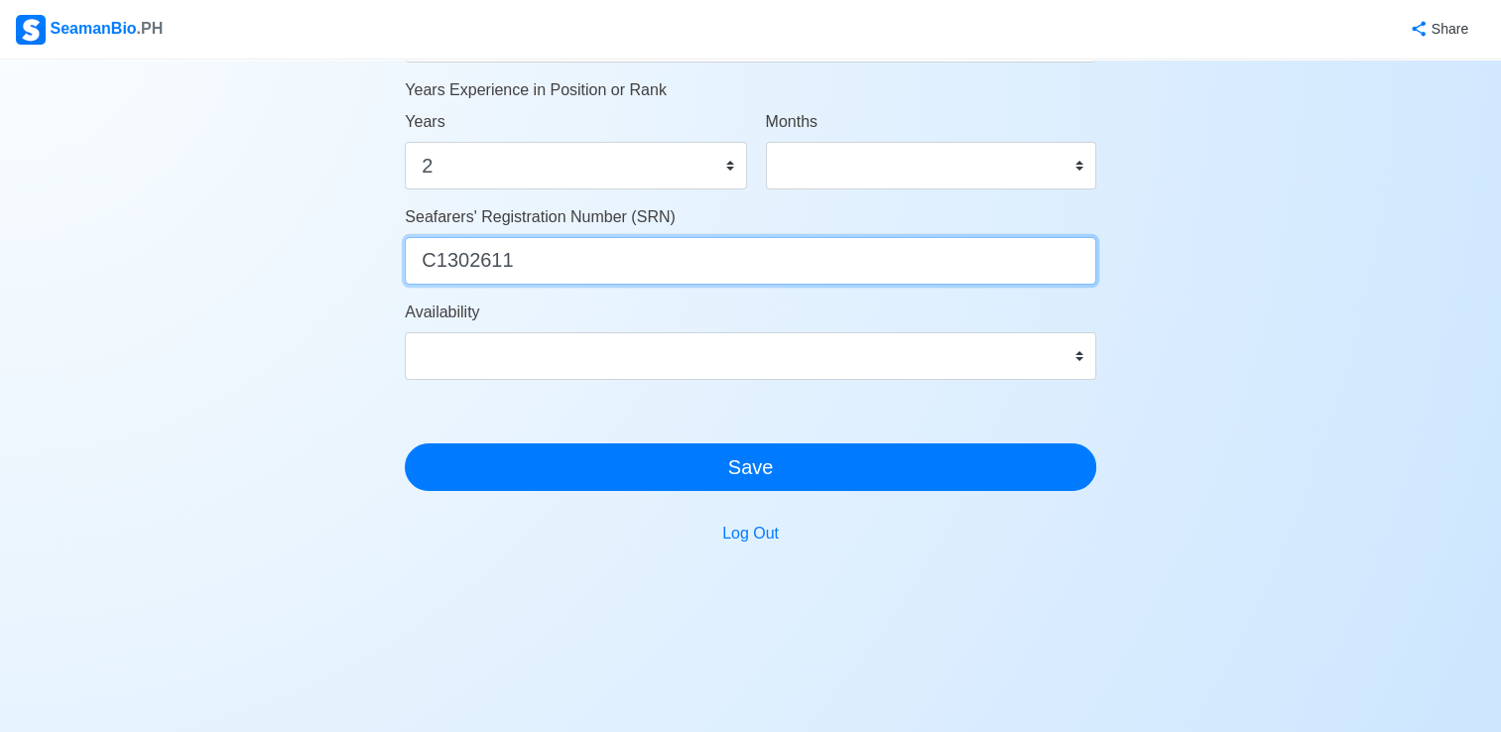
scroll to position [1111, 0]
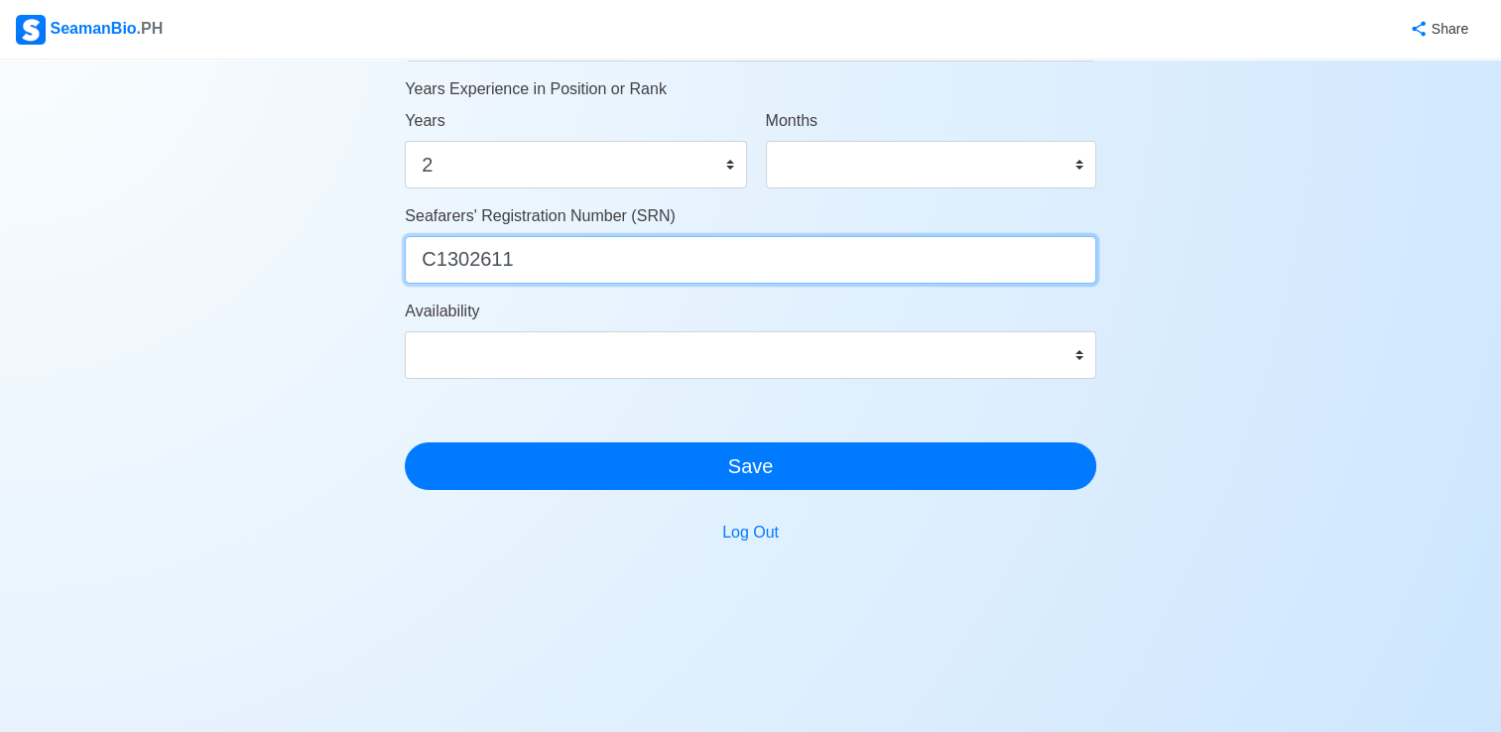
type input "C1302611"
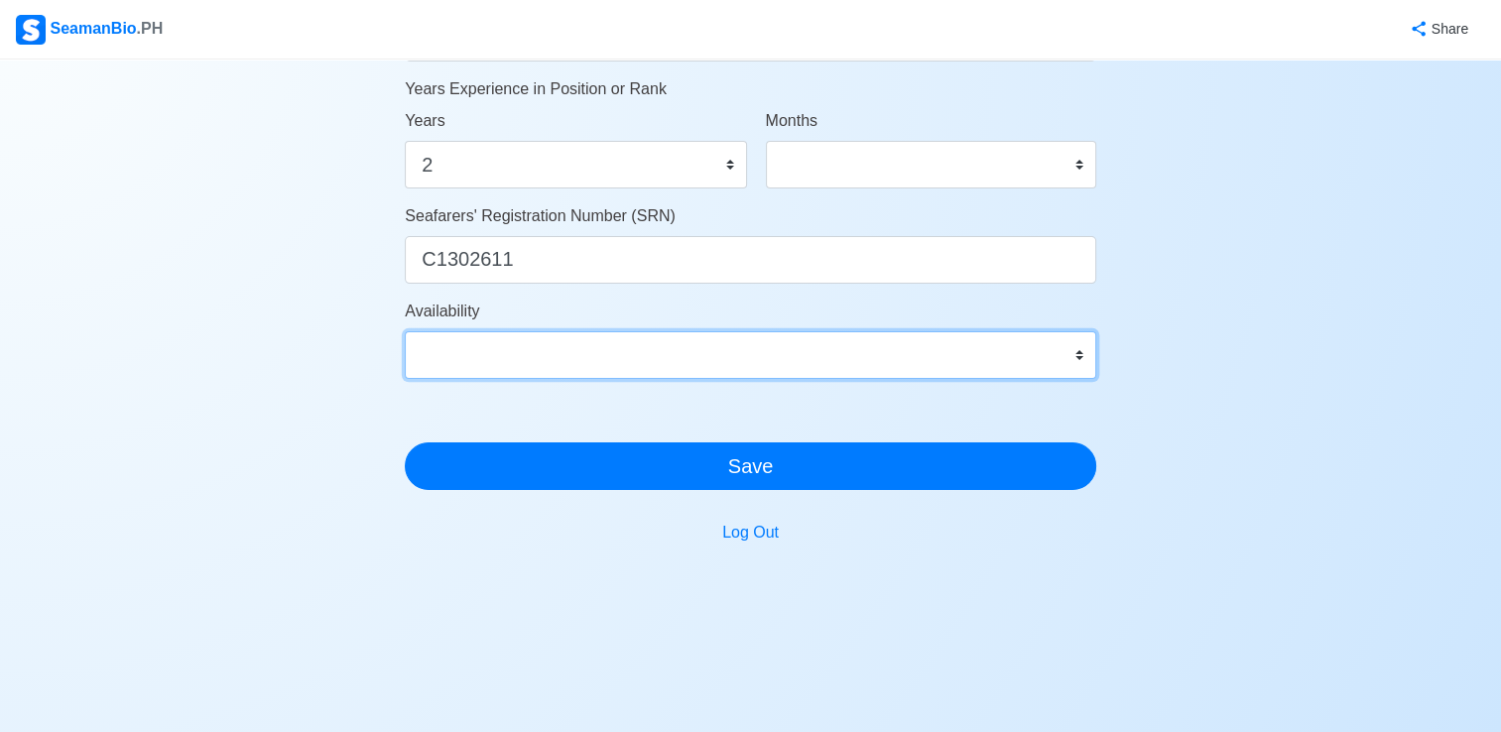
click at [790, 346] on select "Immediate Sep 2025 Oct 2025 Nov 2025 Dec 2025 Jan 2026 Feb 2026 Mar 2026 Apr 20…" at bounding box center [750, 355] width 691 height 48
select select "4102462800000"
click at [405, 331] on select "Immediate Sep 2025 Oct 2025 Nov 2025 Dec 2025 Jan 2026 Feb 2026 Mar 2026 Apr 20…" at bounding box center [750, 355] width 691 height 48
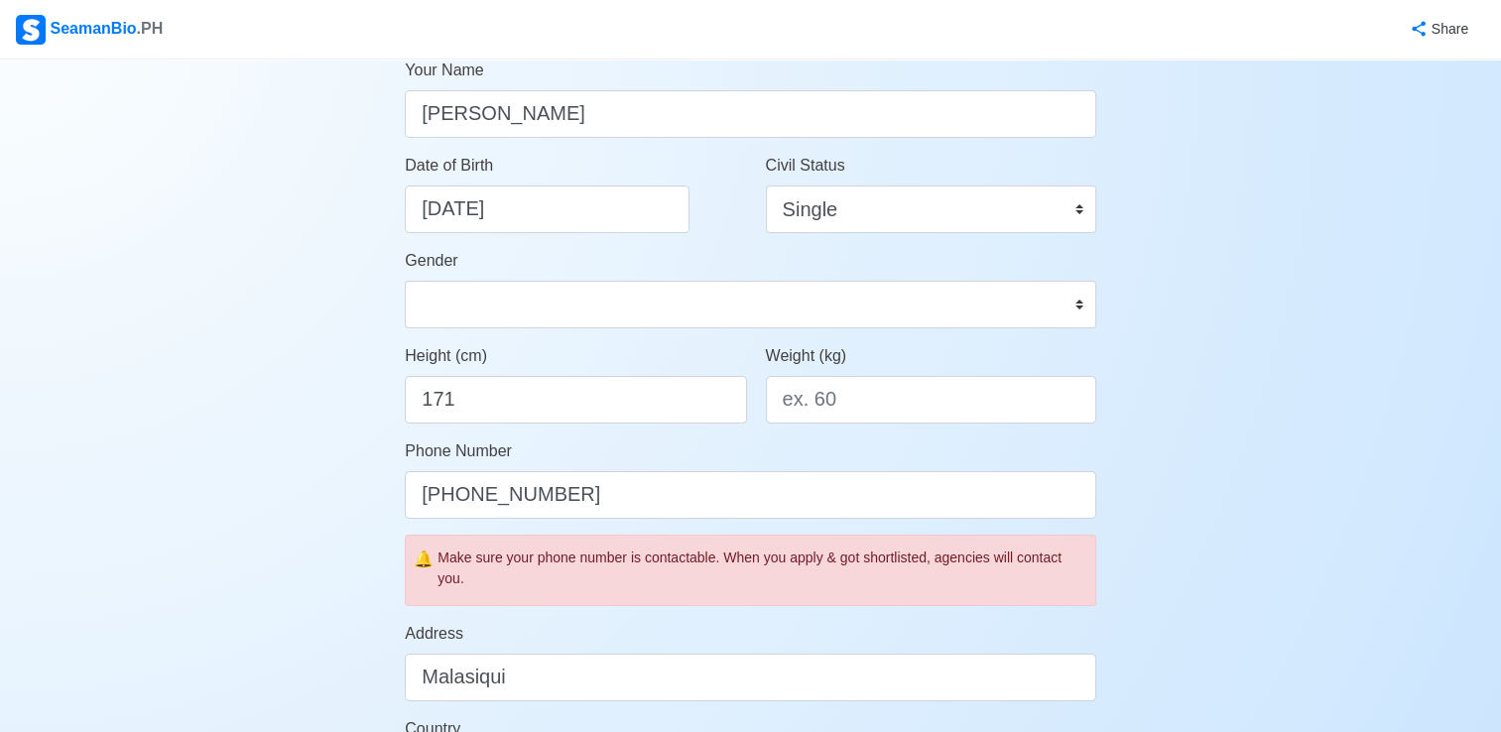
scroll to position [278, 0]
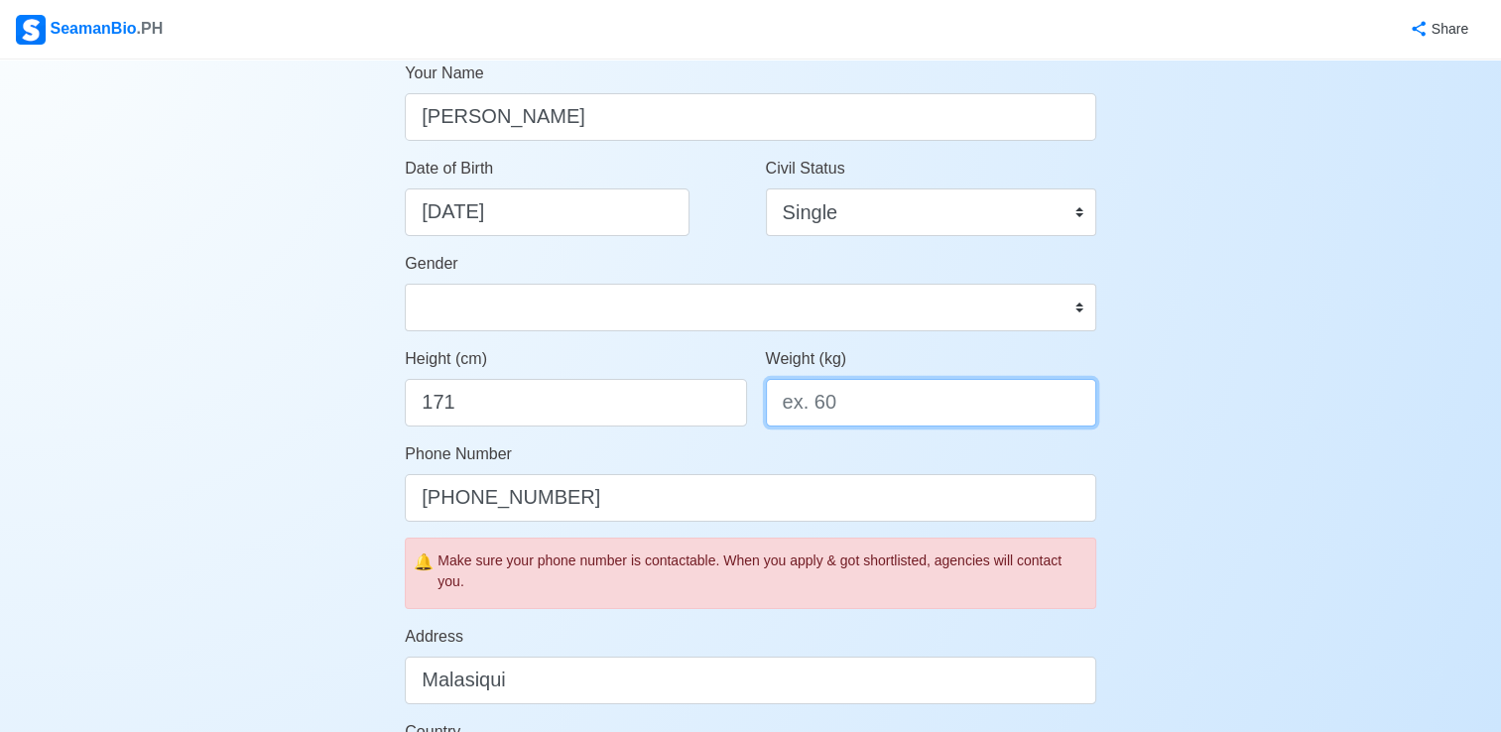
click at [844, 403] on input "Weight (kg)" at bounding box center [931, 403] width 330 height 48
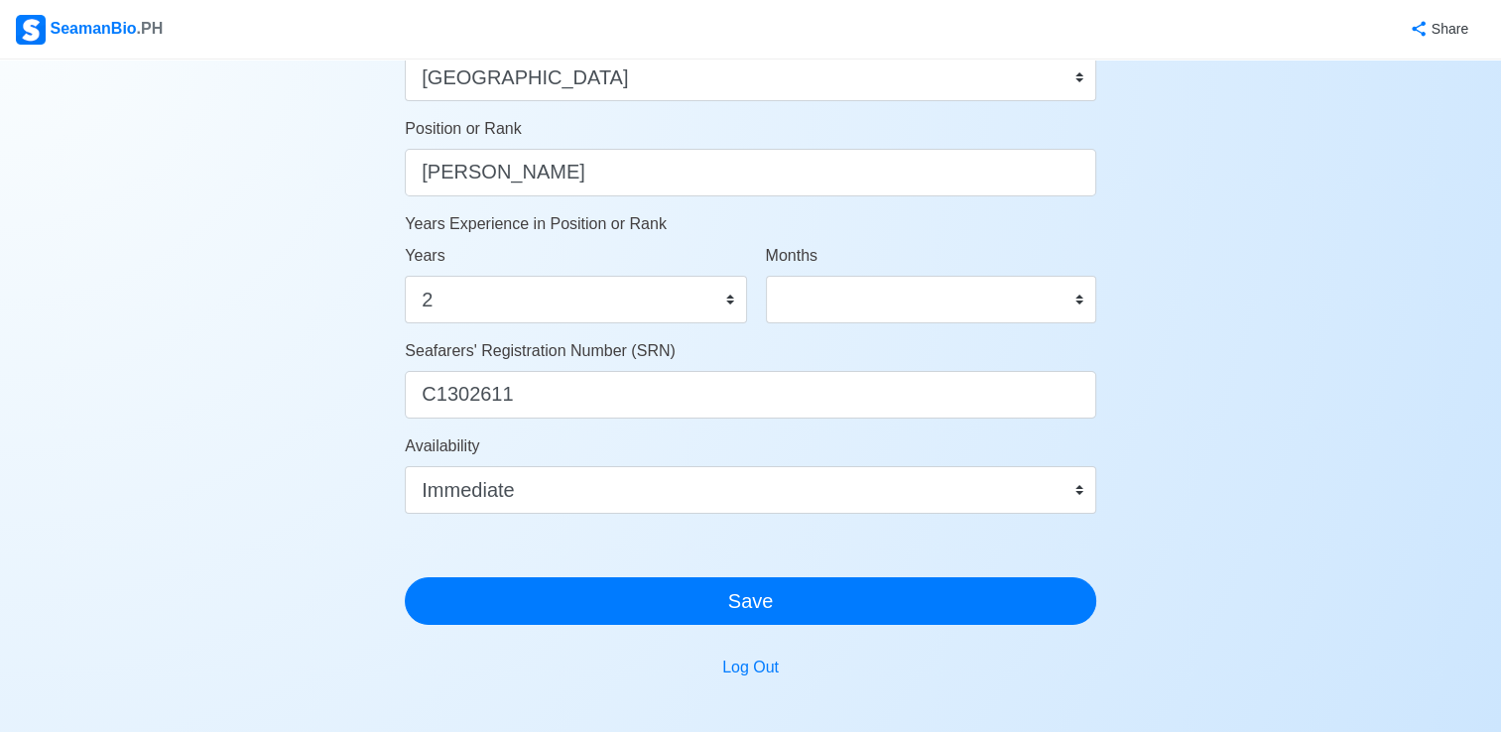
scroll to position [976, 0]
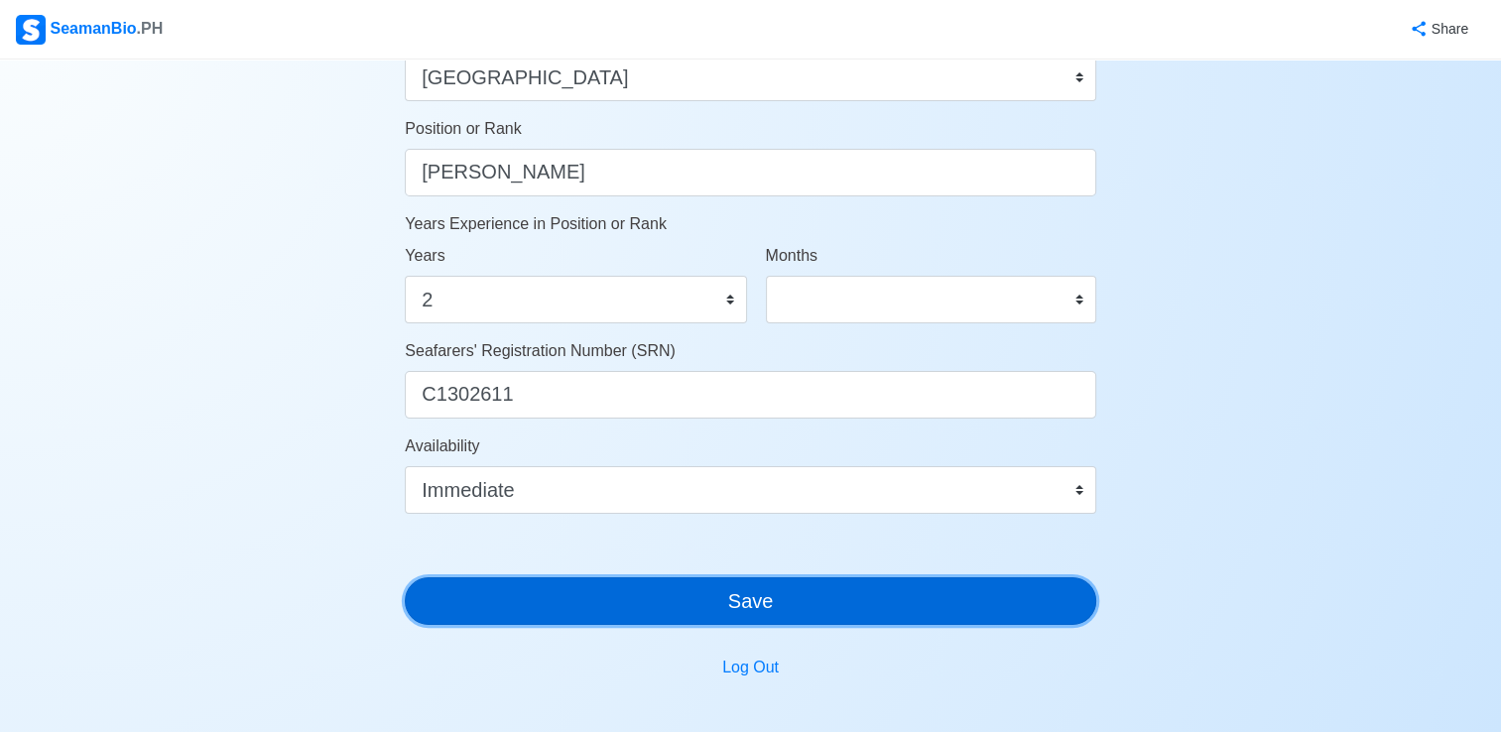
click at [828, 597] on button "Save" at bounding box center [750, 601] width 691 height 48
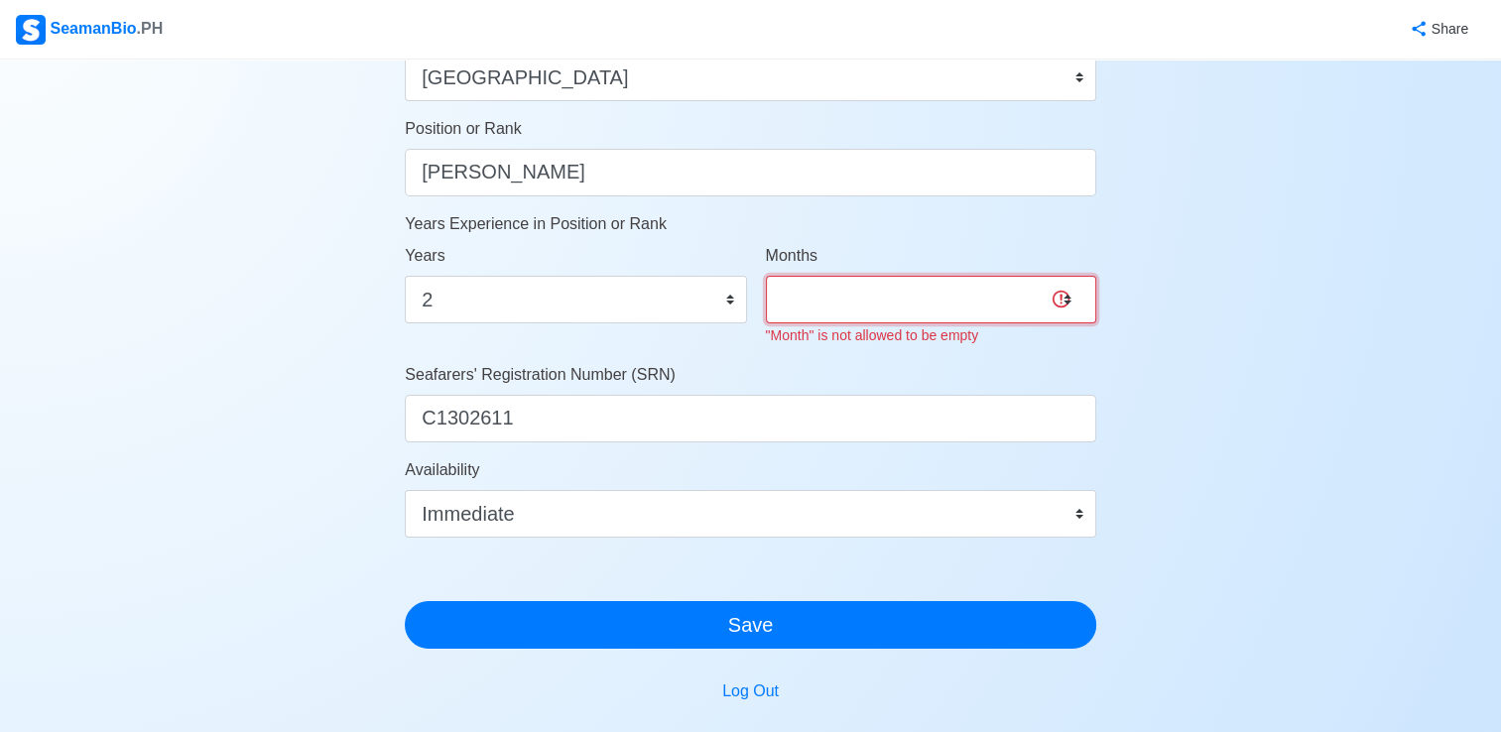
click at [877, 284] on select "0 1 2 3 4 5 6 7 8 9 10 11" at bounding box center [931, 300] width 330 height 48
select select "0"
click at [766, 276] on select "0 1 2 3 4 5 6 7 8 9 10 11" at bounding box center [931, 300] width 330 height 48
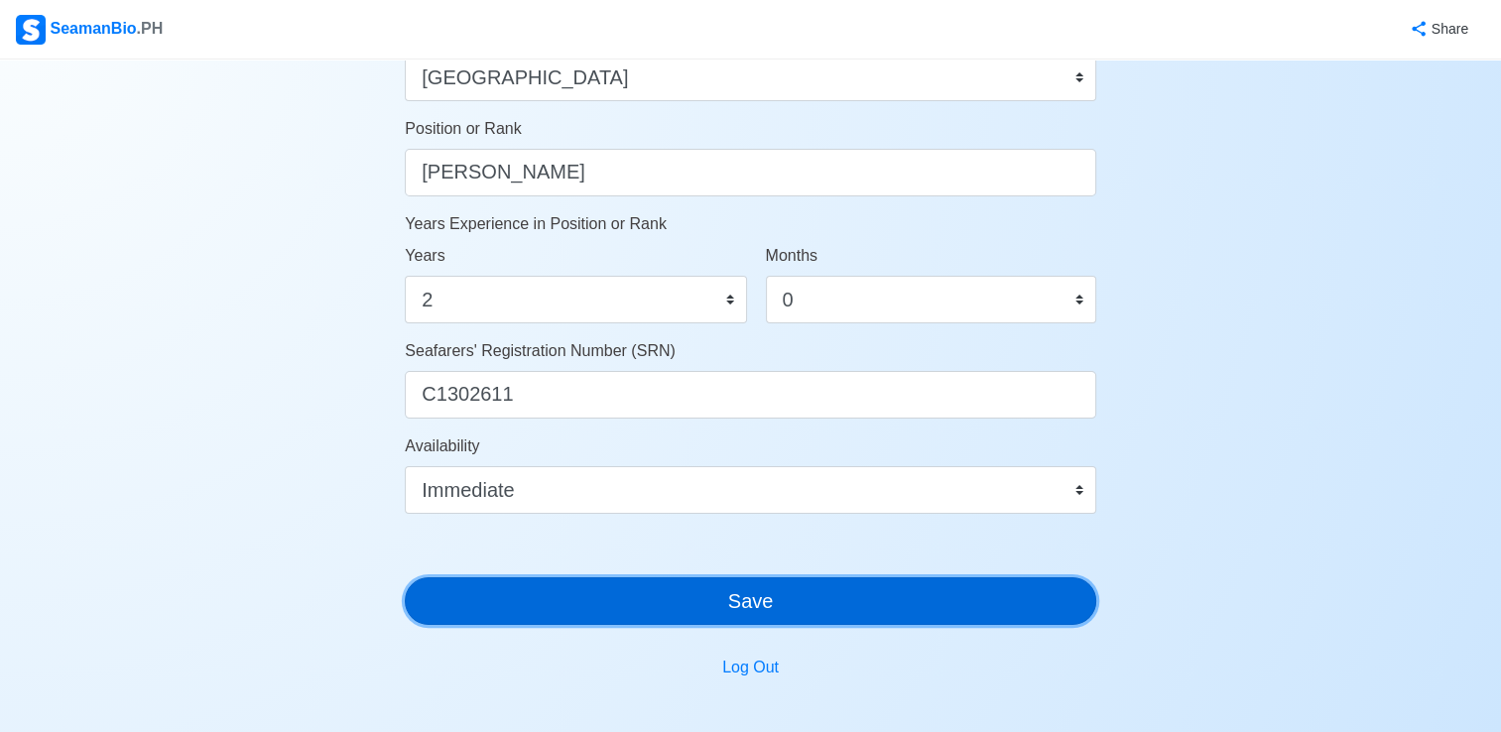
click at [813, 603] on button "Save" at bounding box center [750, 601] width 691 height 48
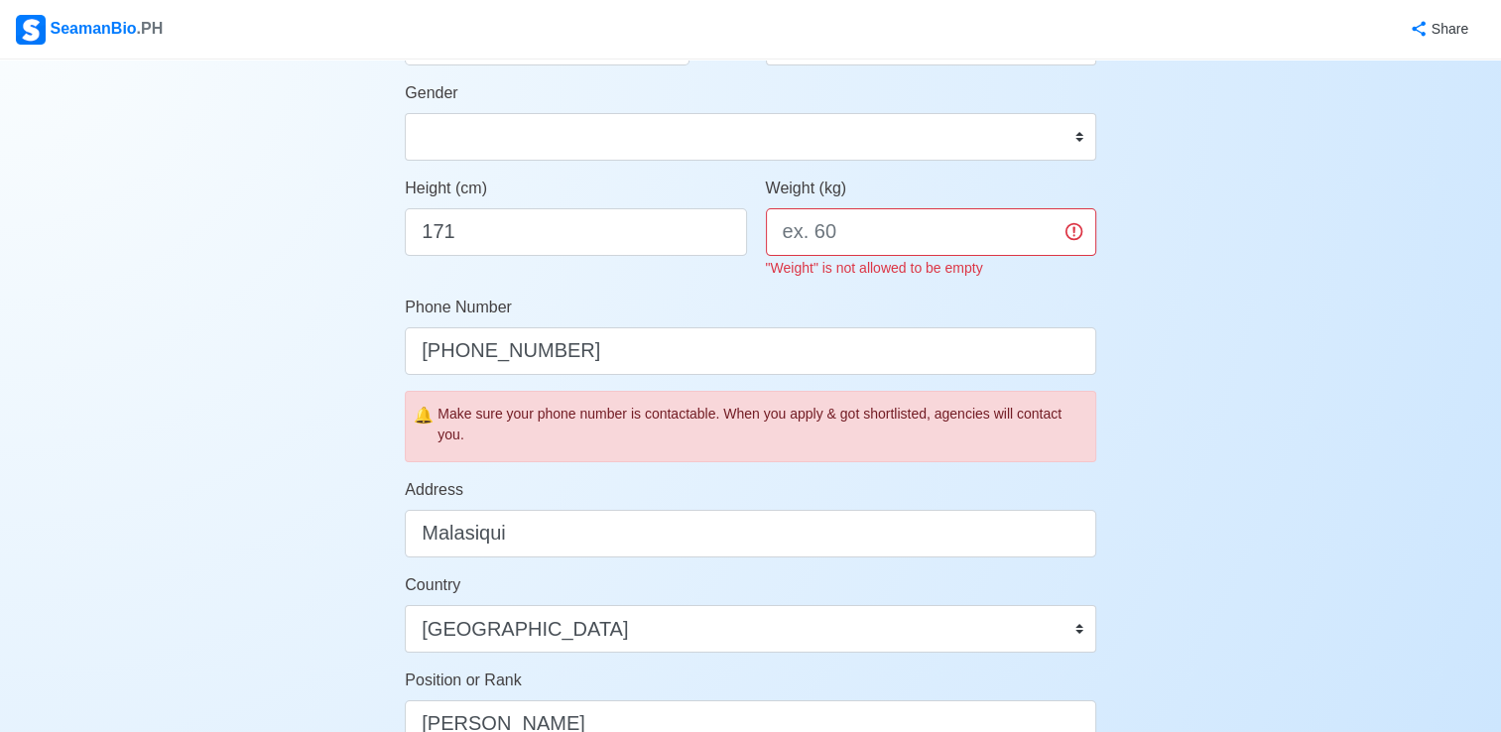
scroll to position [391, 0]
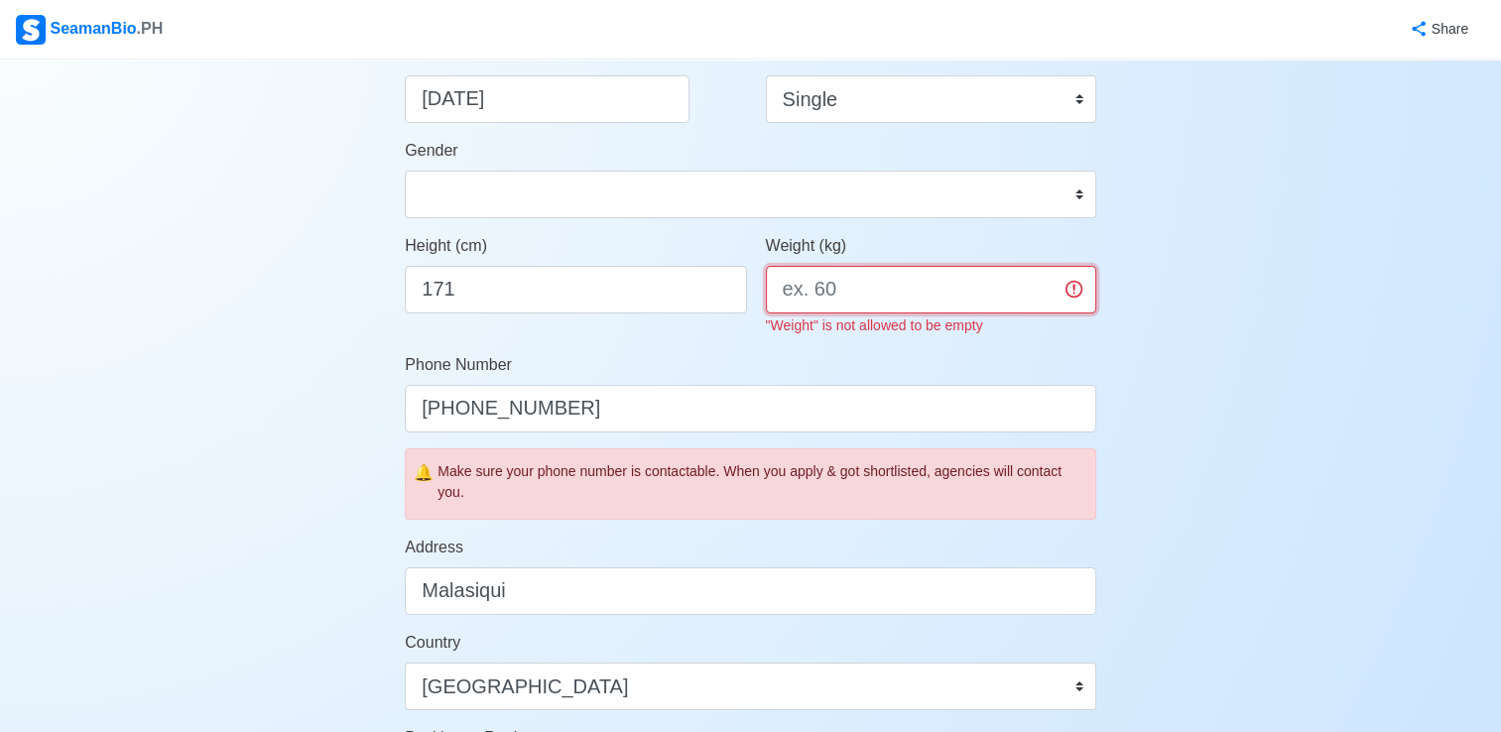
click at [891, 300] on input "Weight (kg)" at bounding box center [931, 290] width 330 height 48
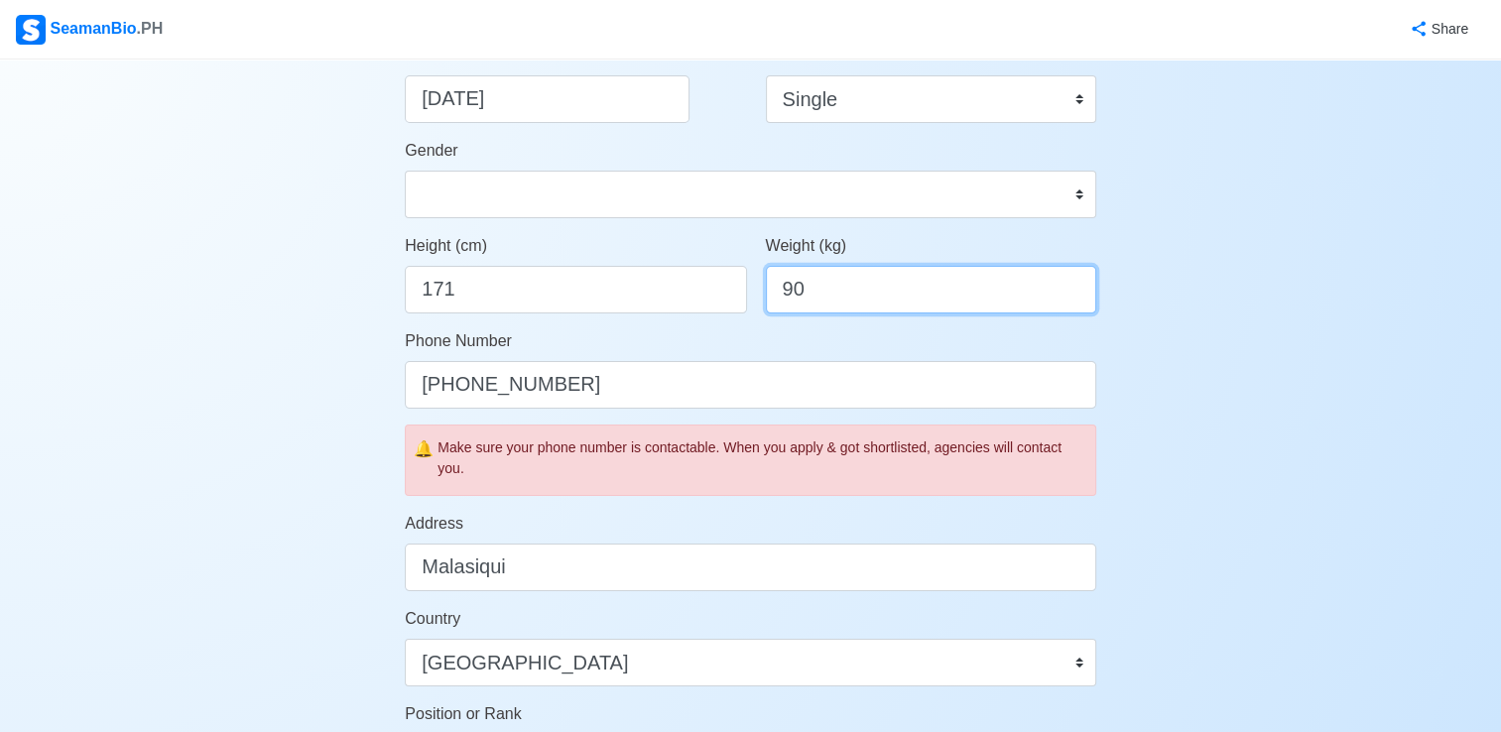
type input "9"
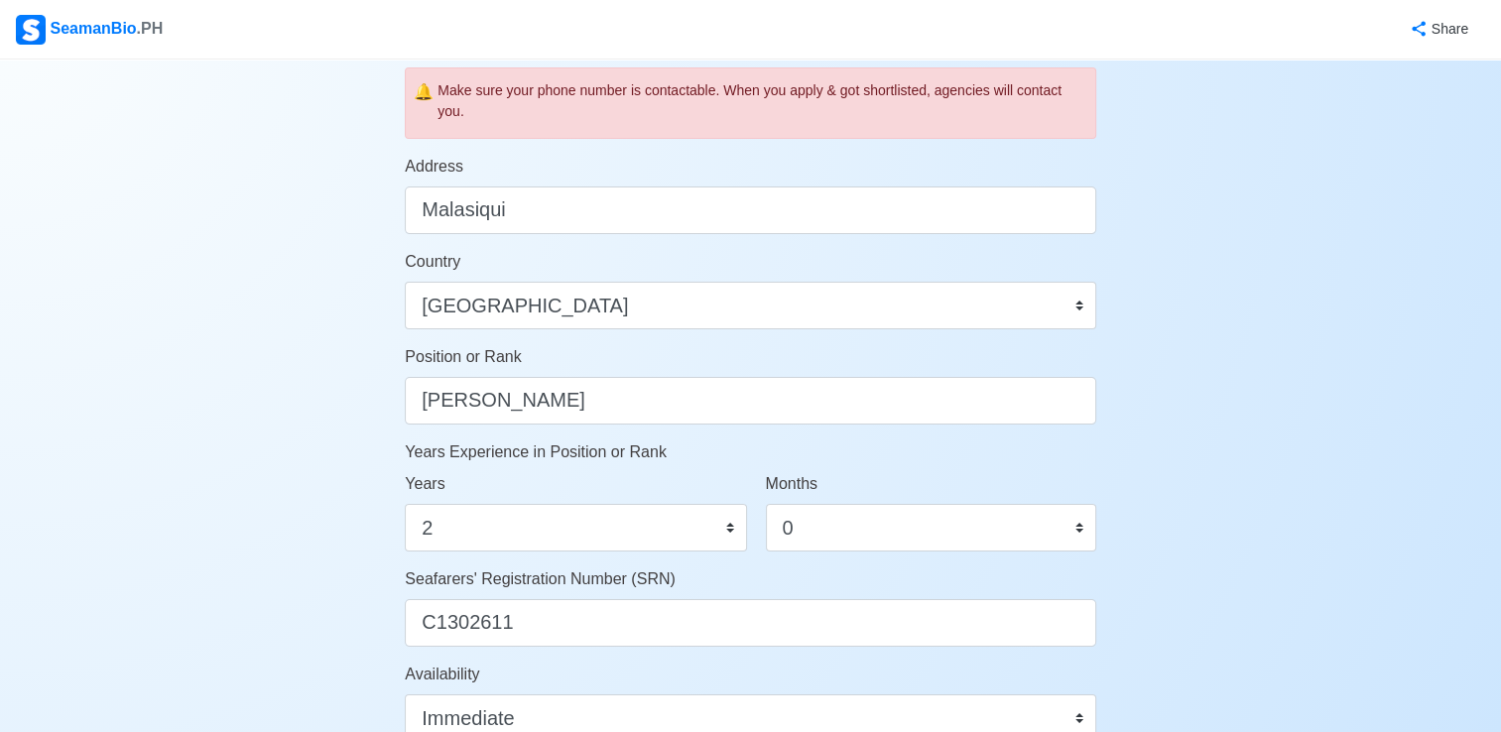
scroll to position [1111, 0]
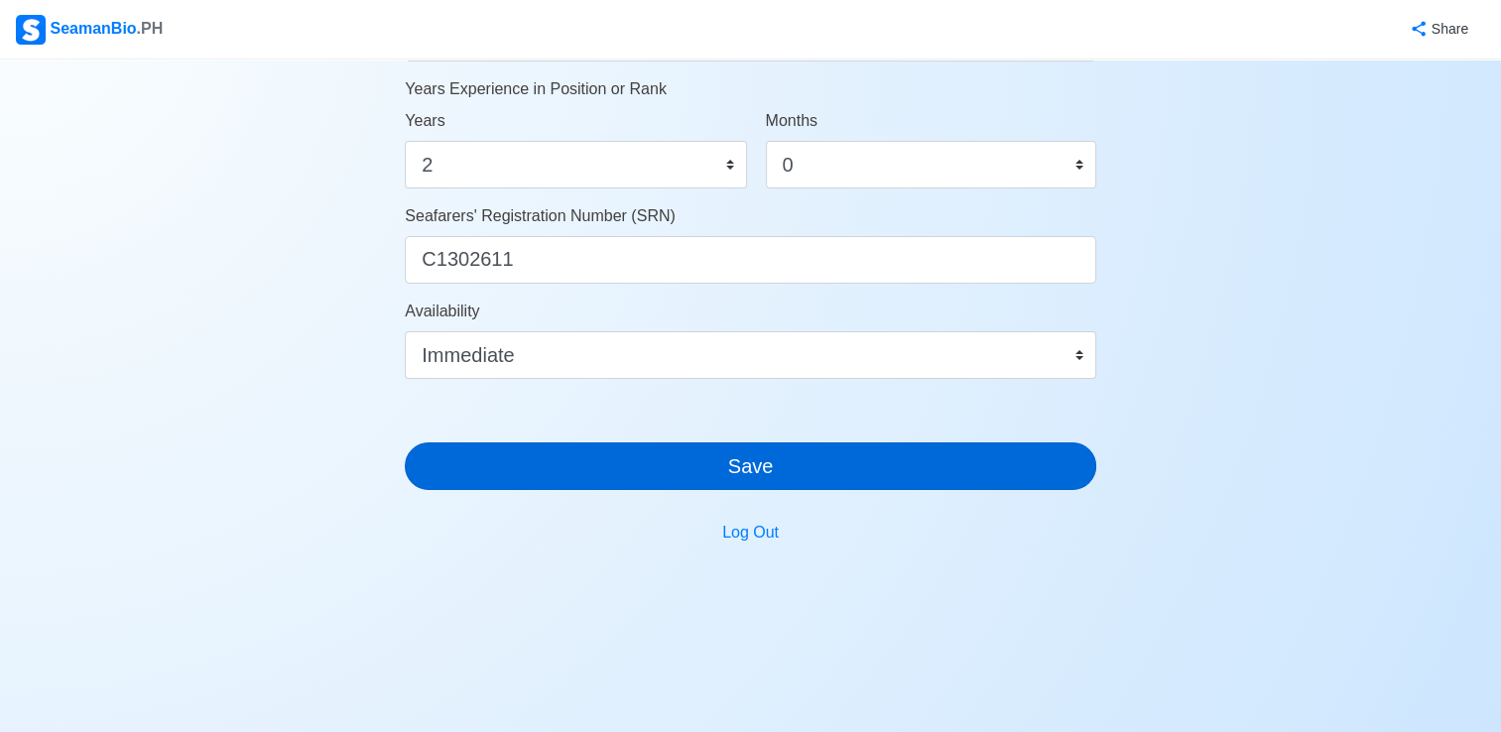
type input "81"
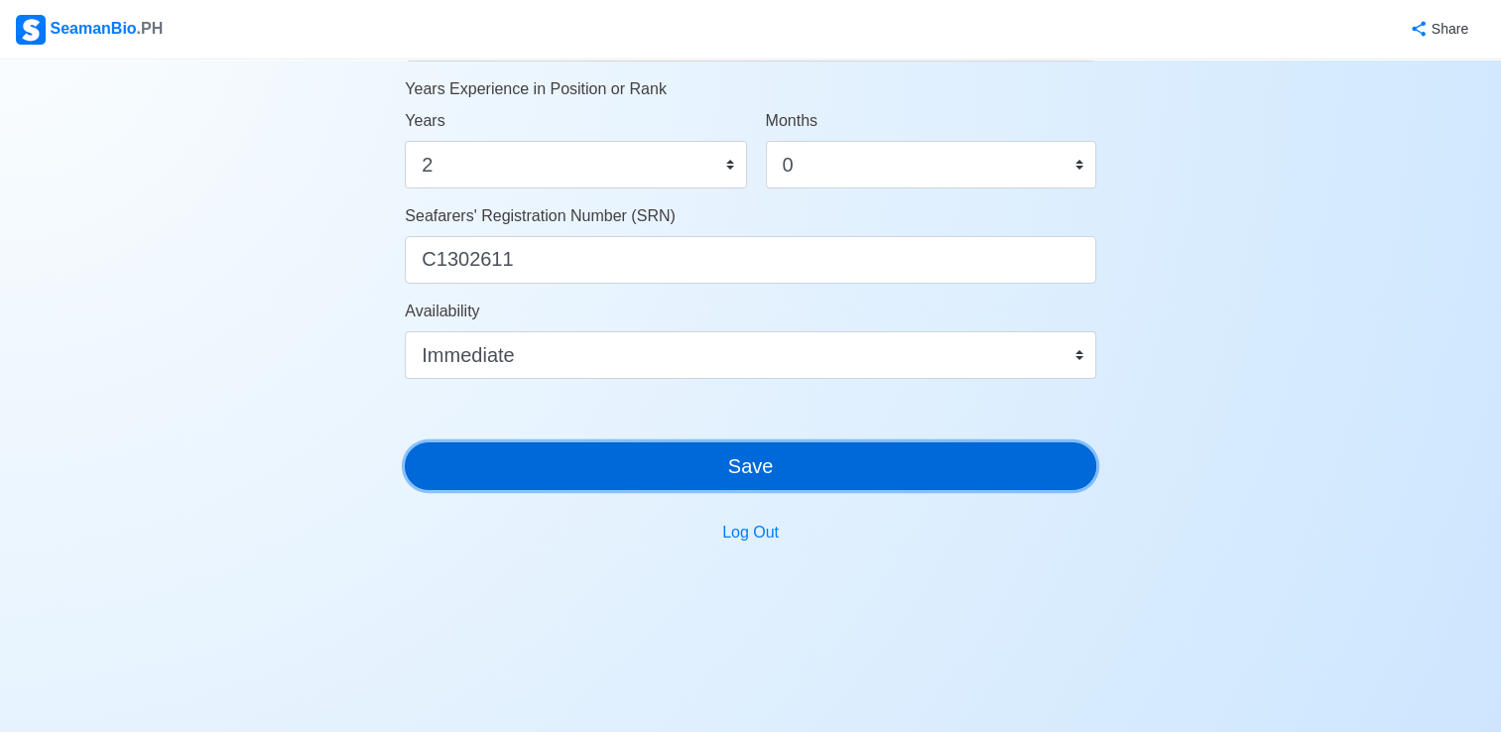
click at [778, 470] on button "Save" at bounding box center [750, 466] width 691 height 48
